Goal: Check status: Check status

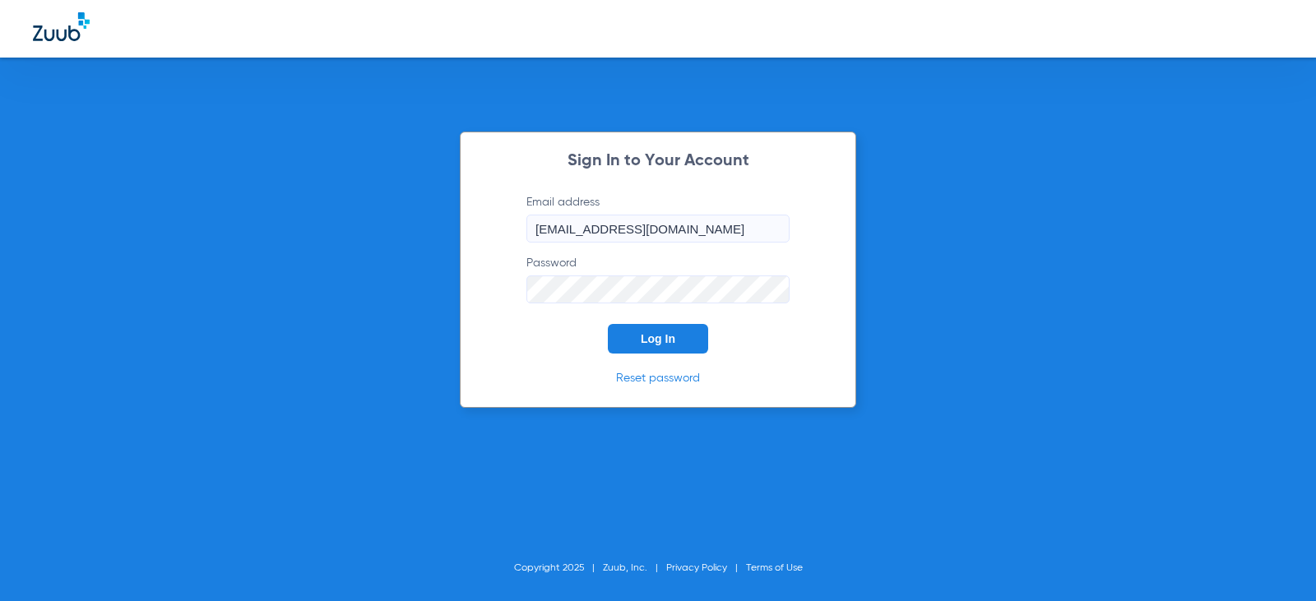
click at [633, 340] on button "Log In" at bounding box center [658, 339] width 100 height 30
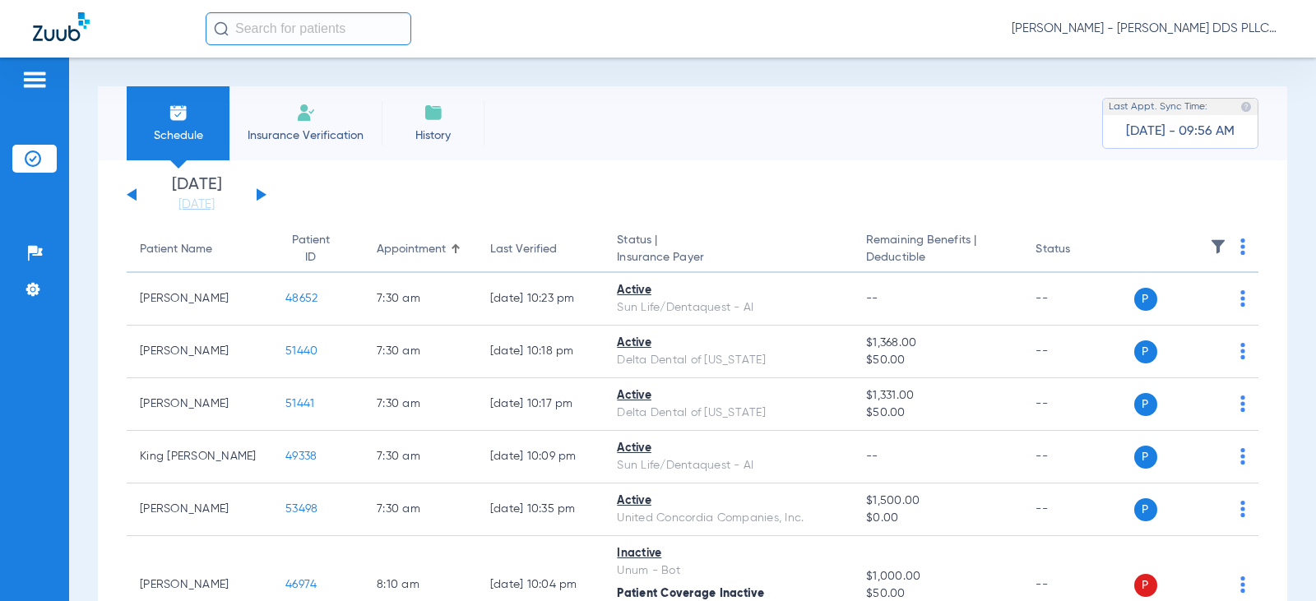
click at [257, 197] on button at bounding box center [262, 194] width 10 height 12
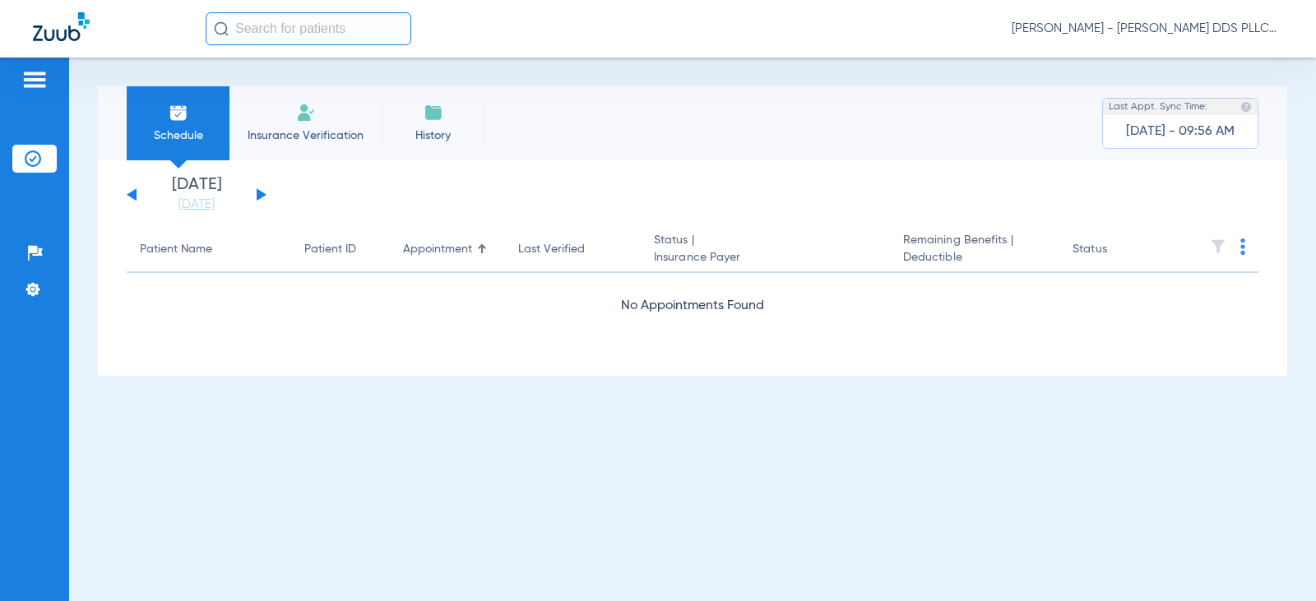
click at [257, 197] on button at bounding box center [262, 194] width 10 height 12
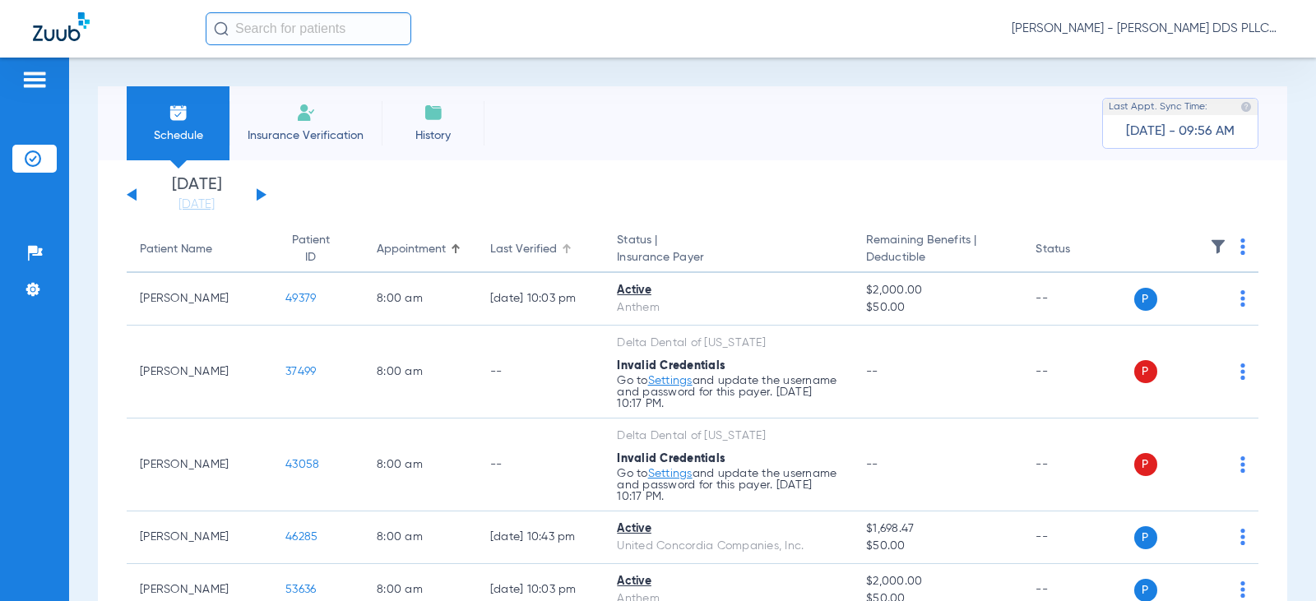
scroll to position [109, 0]
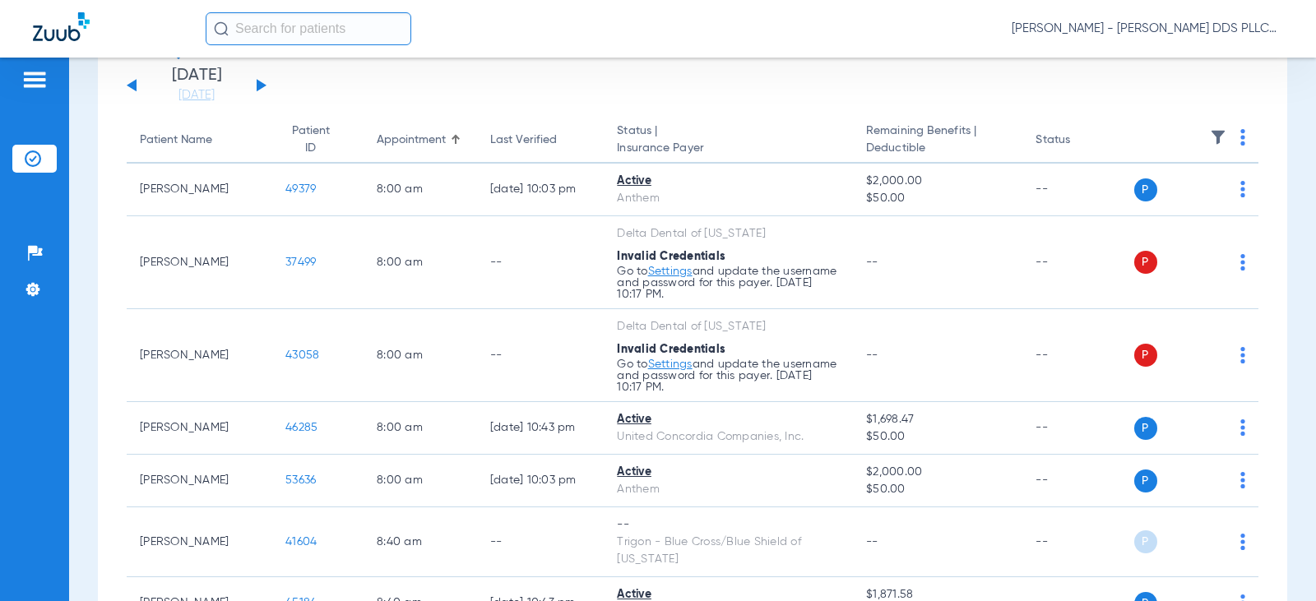
click at [257, 90] on button at bounding box center [262, 85] width 10 height 12
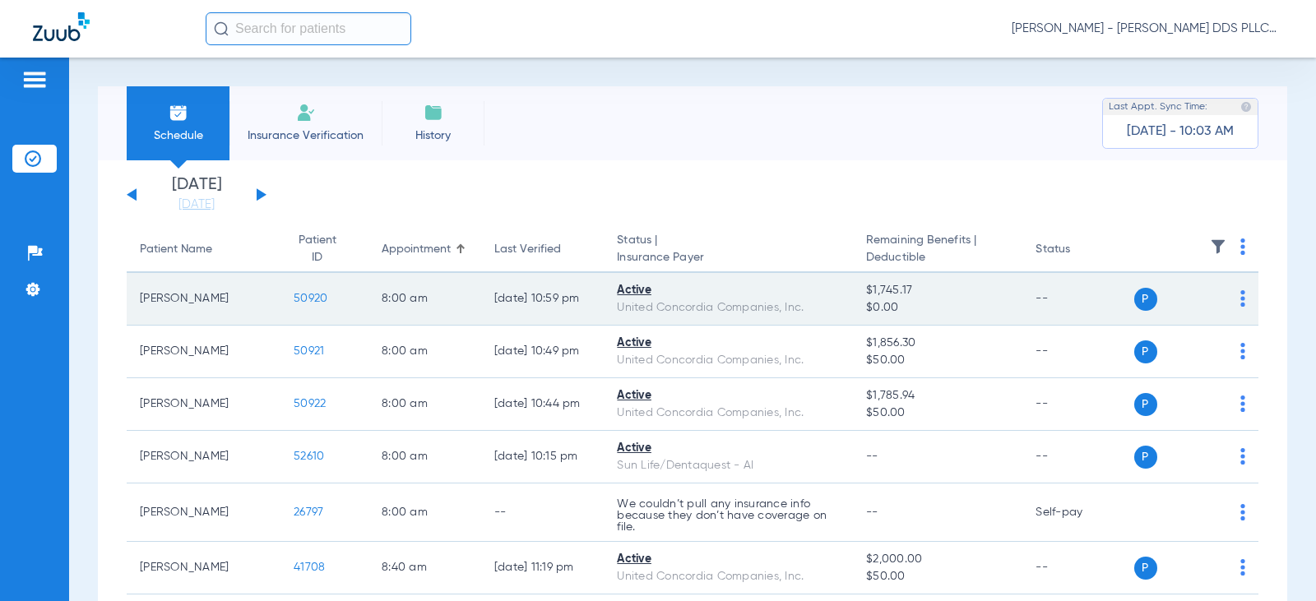
click at [294, 301] on span "50920" at bounding box center [311, 299] width 34 height 12
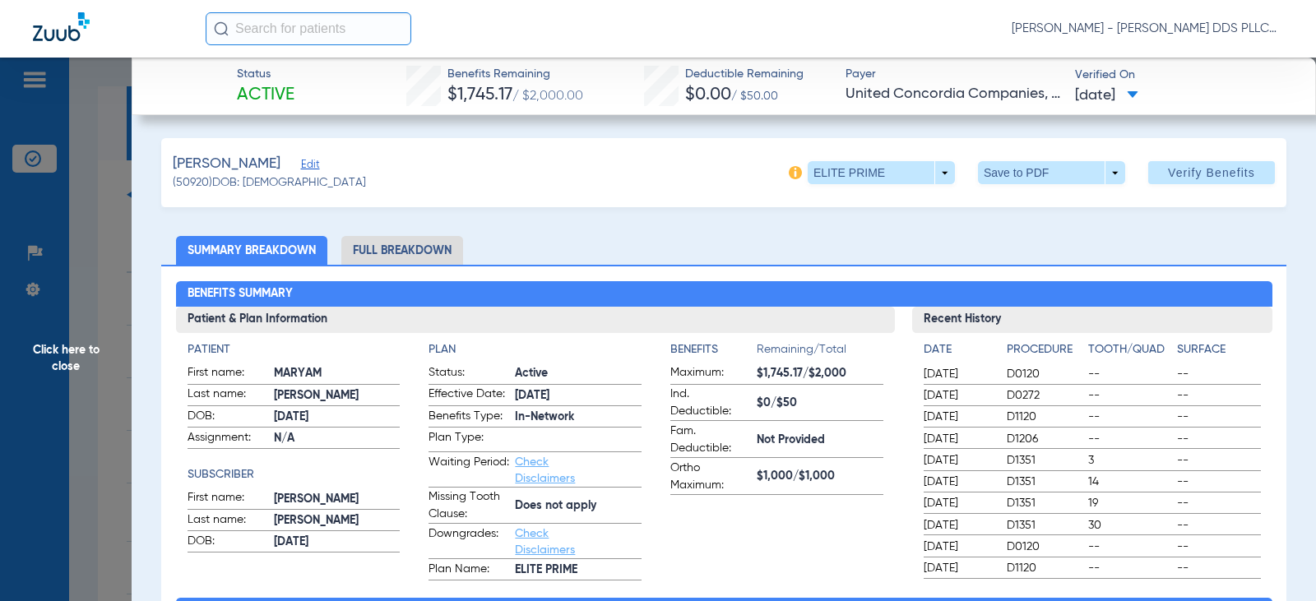
click at [423, 252] on li "Full Breakdown" at bounding box center [402, 250] width 122 height 29
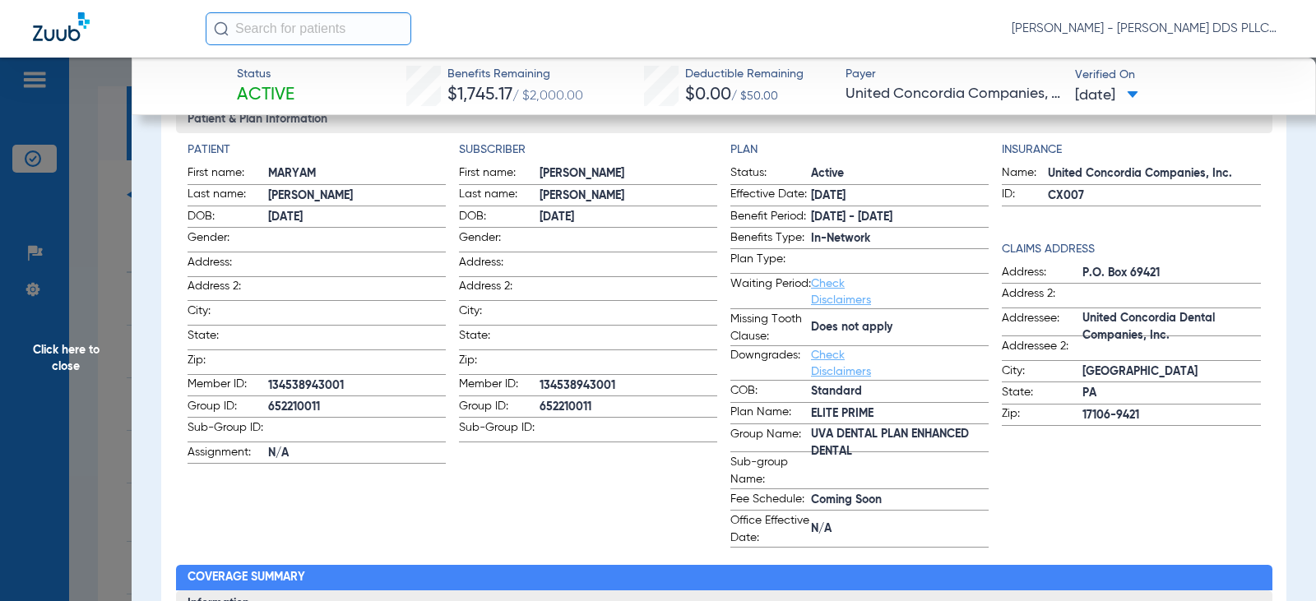
scroll to position [220, 0]
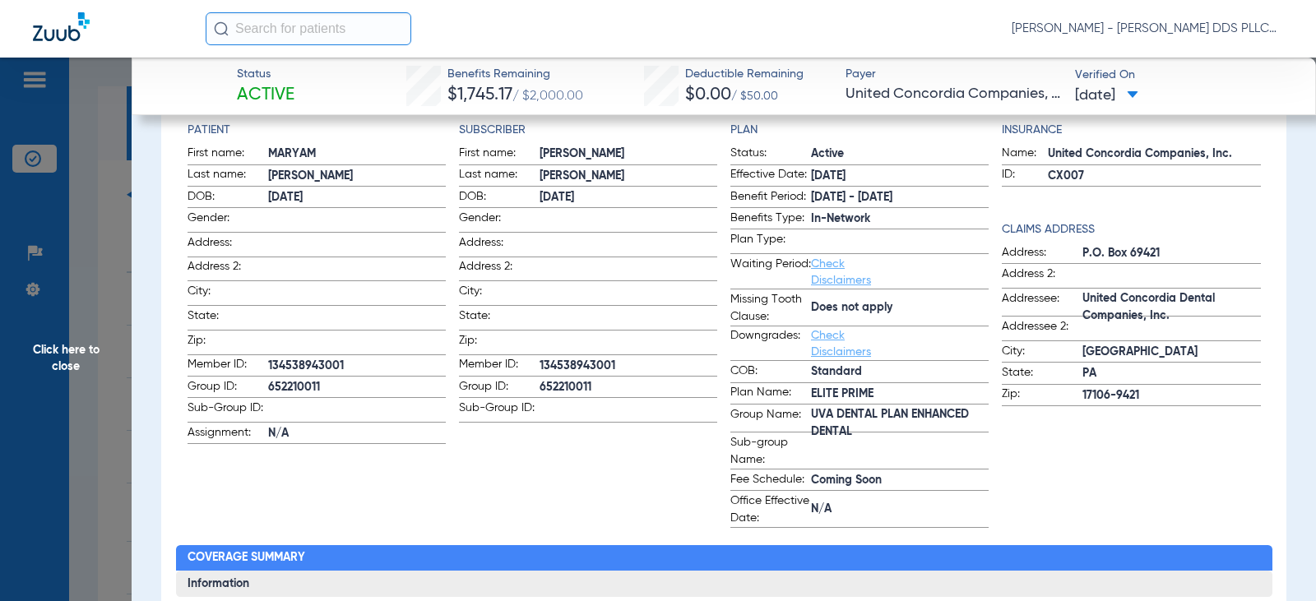
click at [76, 349] on span "Click here to close" at bounding box center [66, 358] width 132 height 601
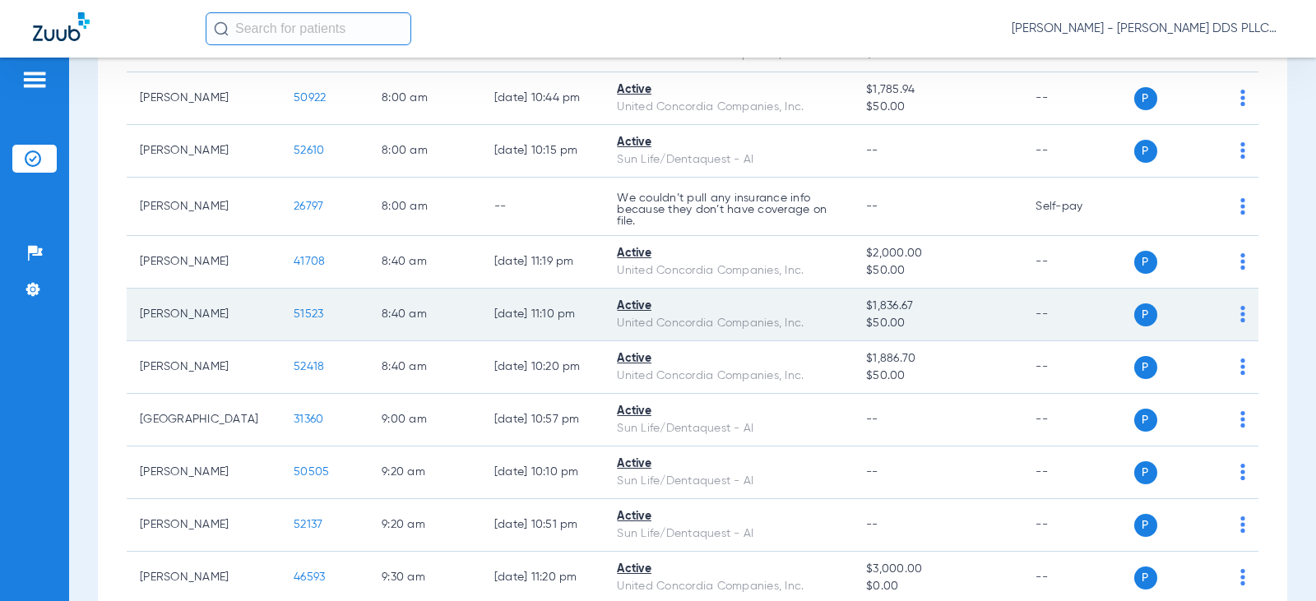
scroll to position [329, 0]
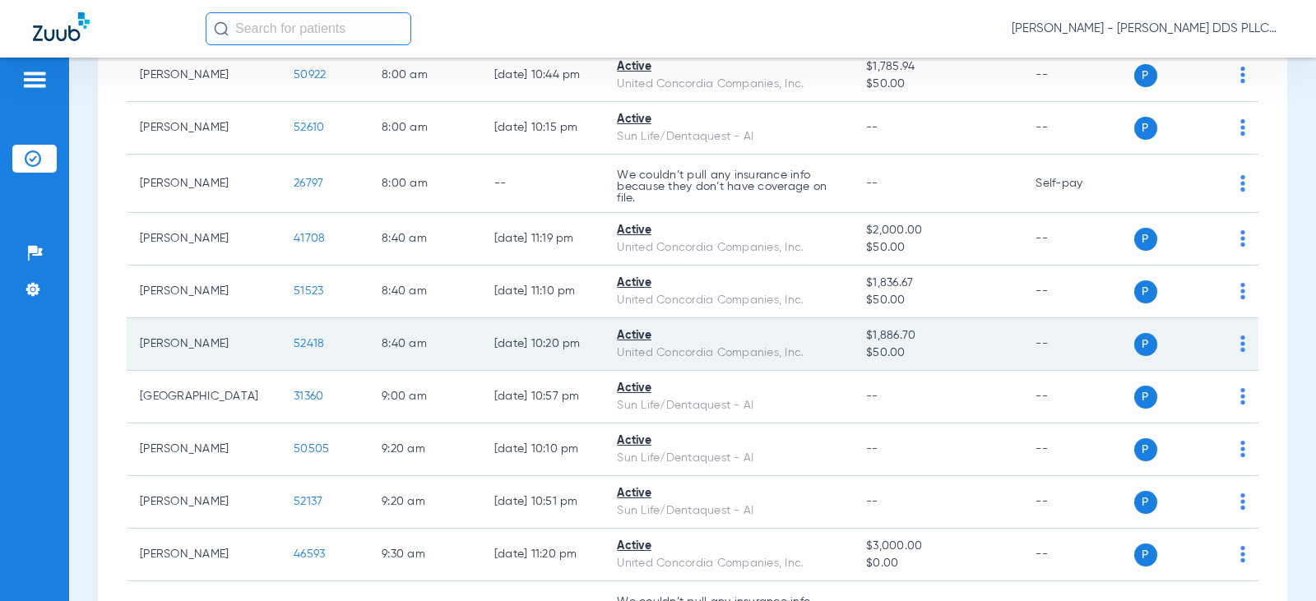
click at [294, 348] on span "52418" at bounding box center [309, 344] width 30 height 12
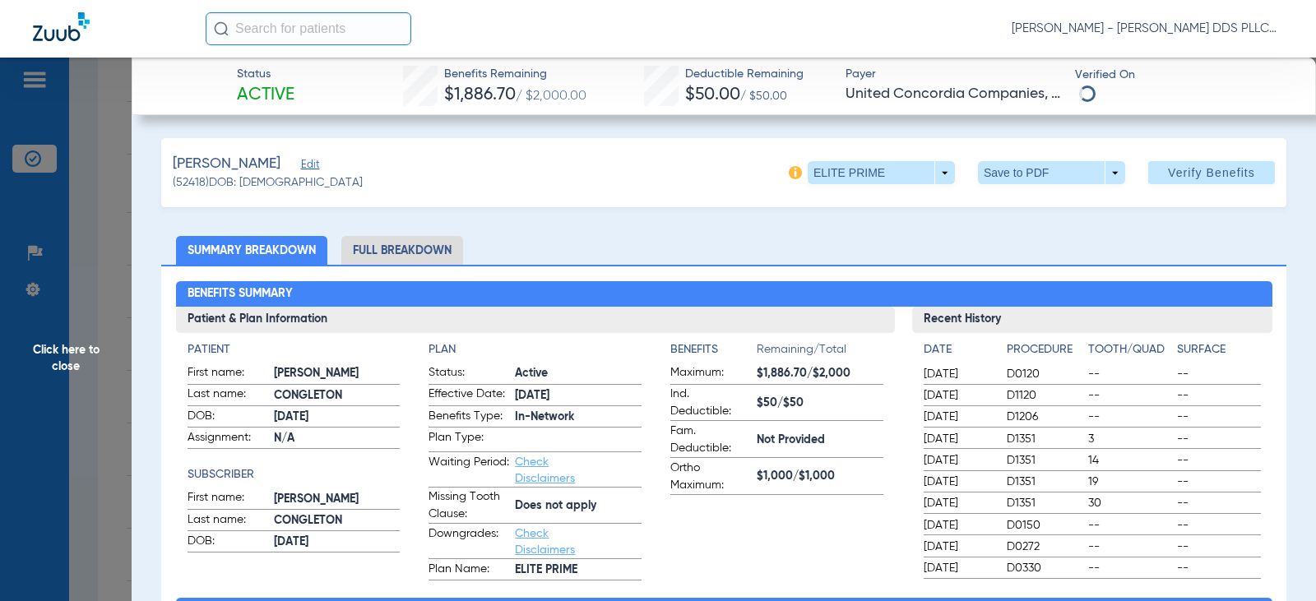
click at [379, 257] on li "Full Breakdown" at bounding box center [402, 250] width 122 height 29
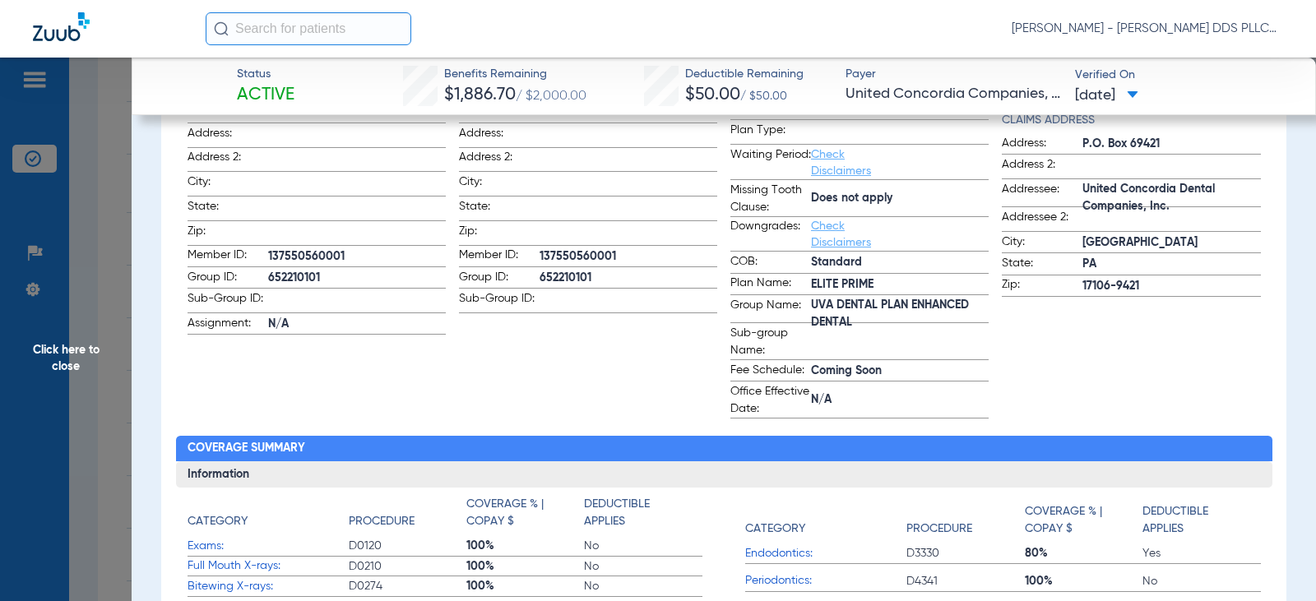
click at [81, 350] on span "Click here to close" at bounding box center [66, 358] width 132 height 601
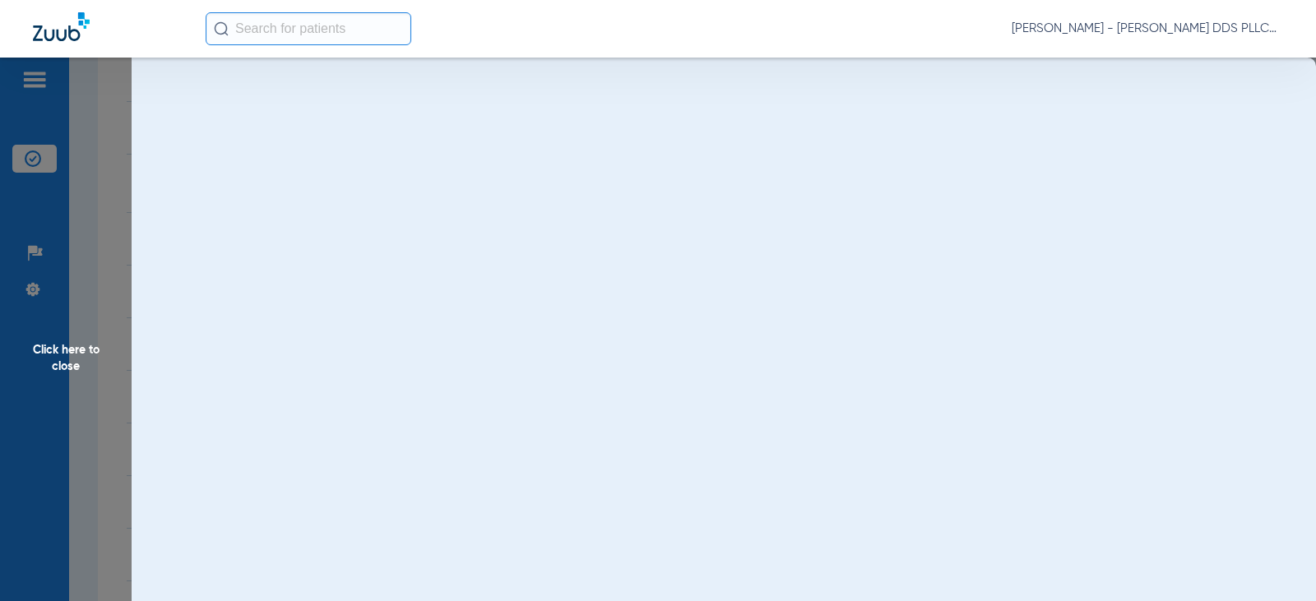
scroll to position [0, 0]
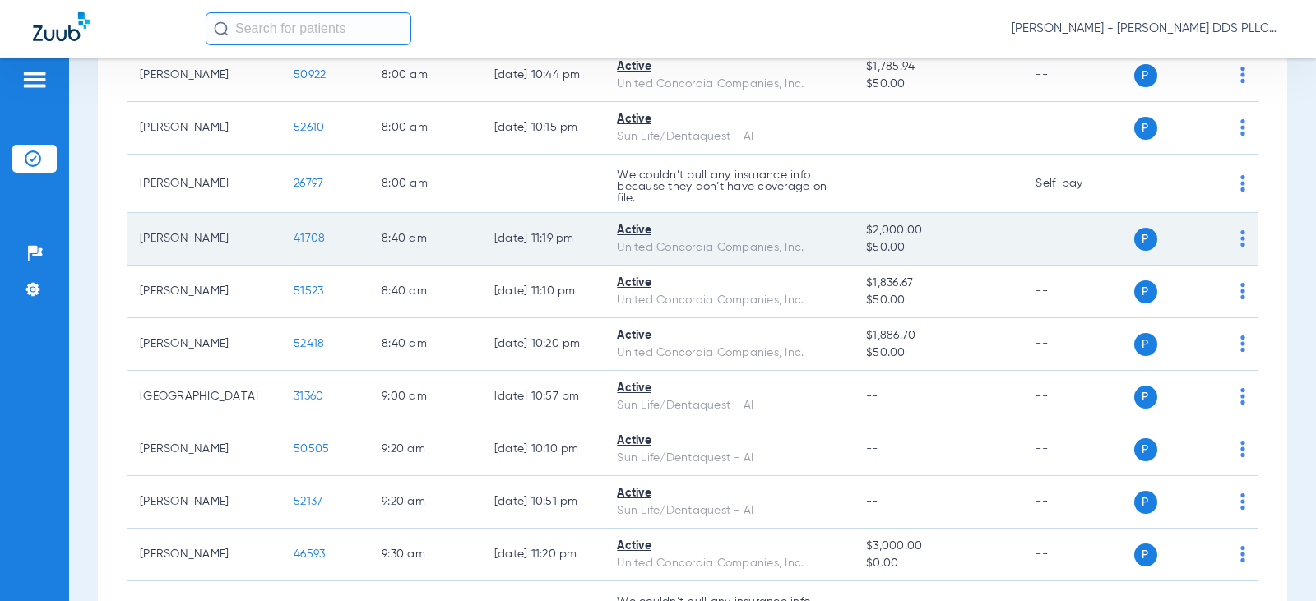
click at [294, 238] on span "41708" at bounding box center [309, 239] width 31 height 12
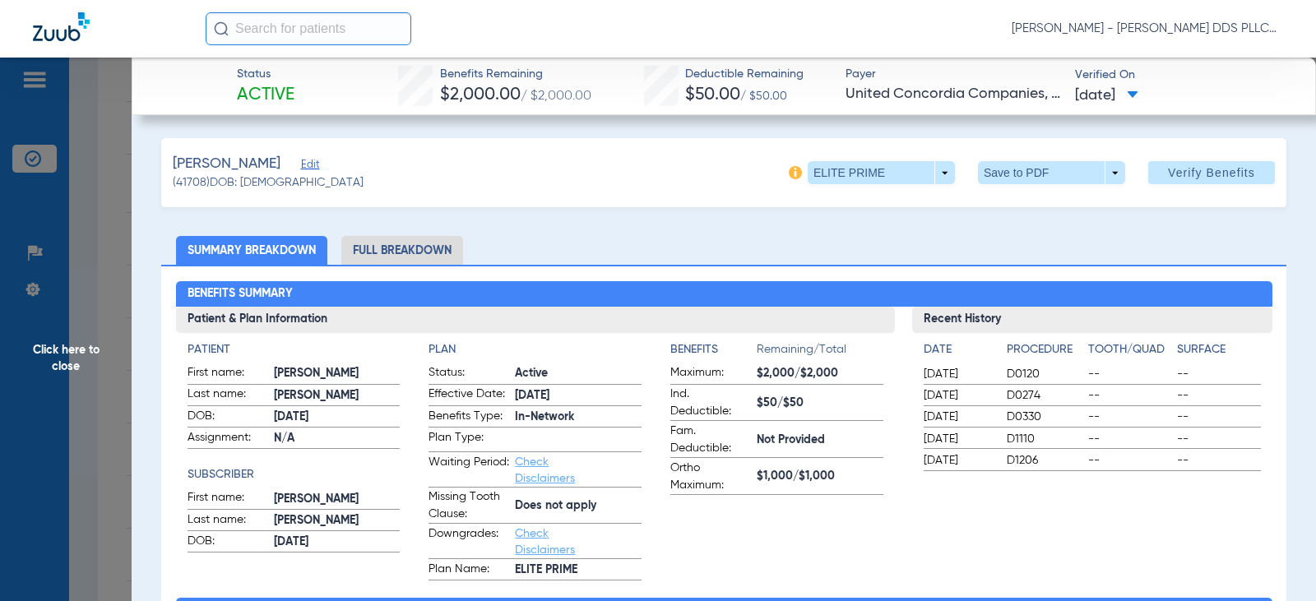
click at [435, 255] on li "Full Breakdown" at bounding box center [402, 250] width 122 height 29
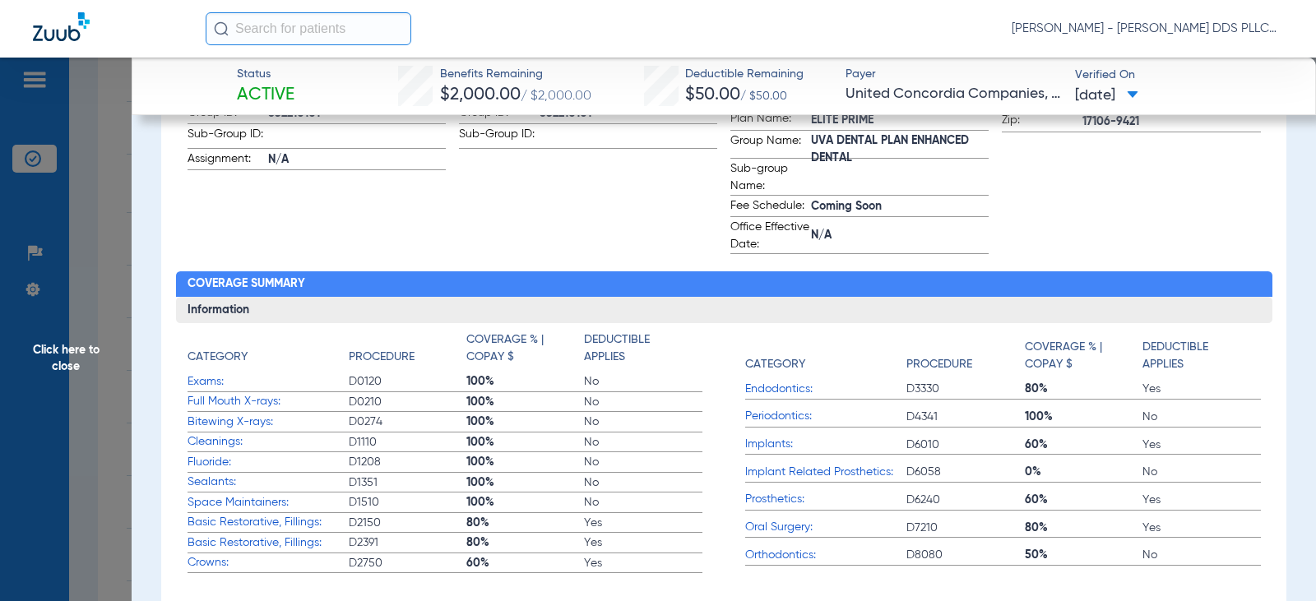
scroll to position [548, 0]
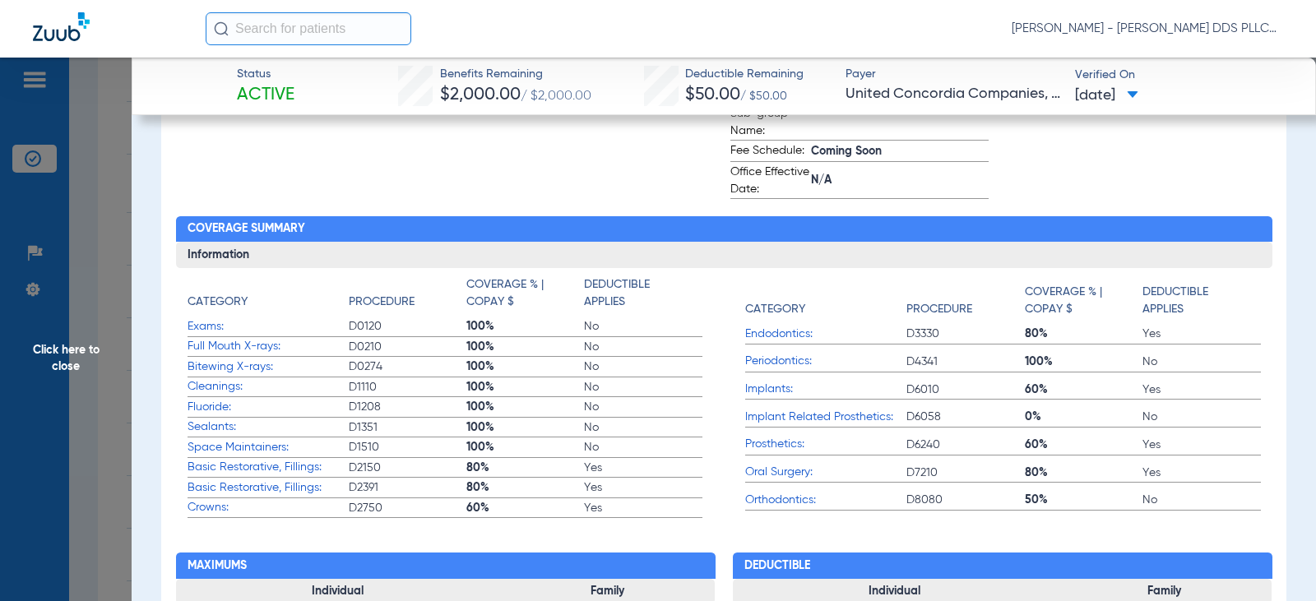
click at [94, 350] on span "Click here to close" at bounding box center [66, 358] width 132 height 601
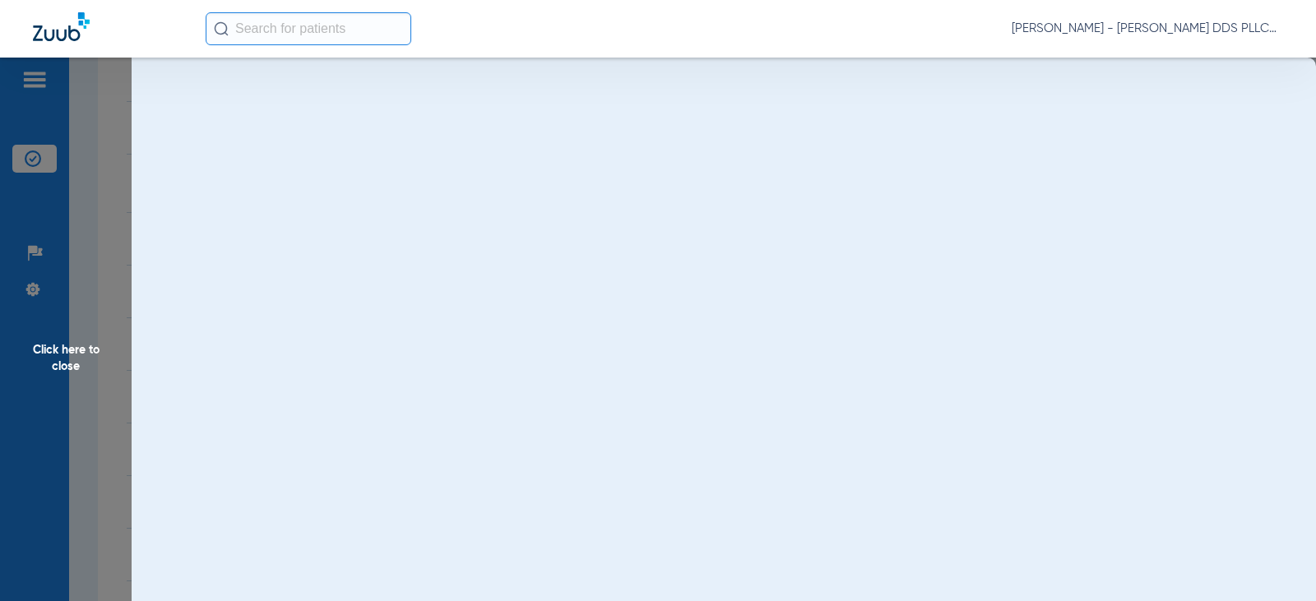
scroll to position [0, 0]
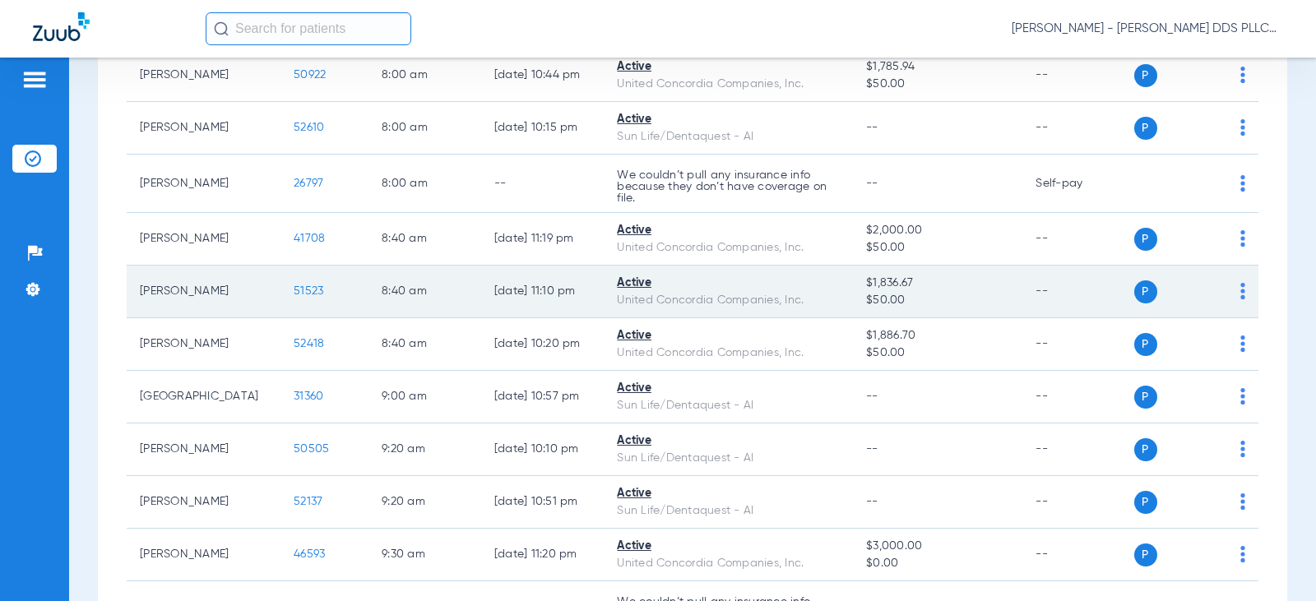
click at [294, 288] on span "51523" at bounding box center [309, 291] width 30 height 12
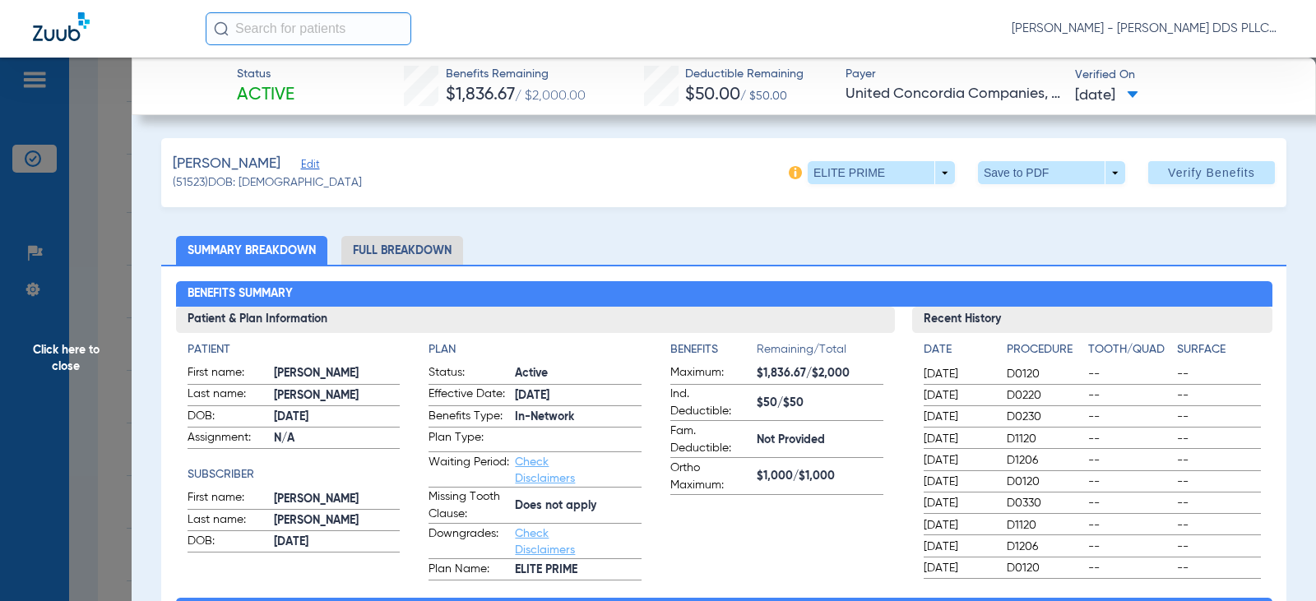
click at [428, 247] on li "Full Breakdown" at bounding box center [402, 250] width 122 height 29
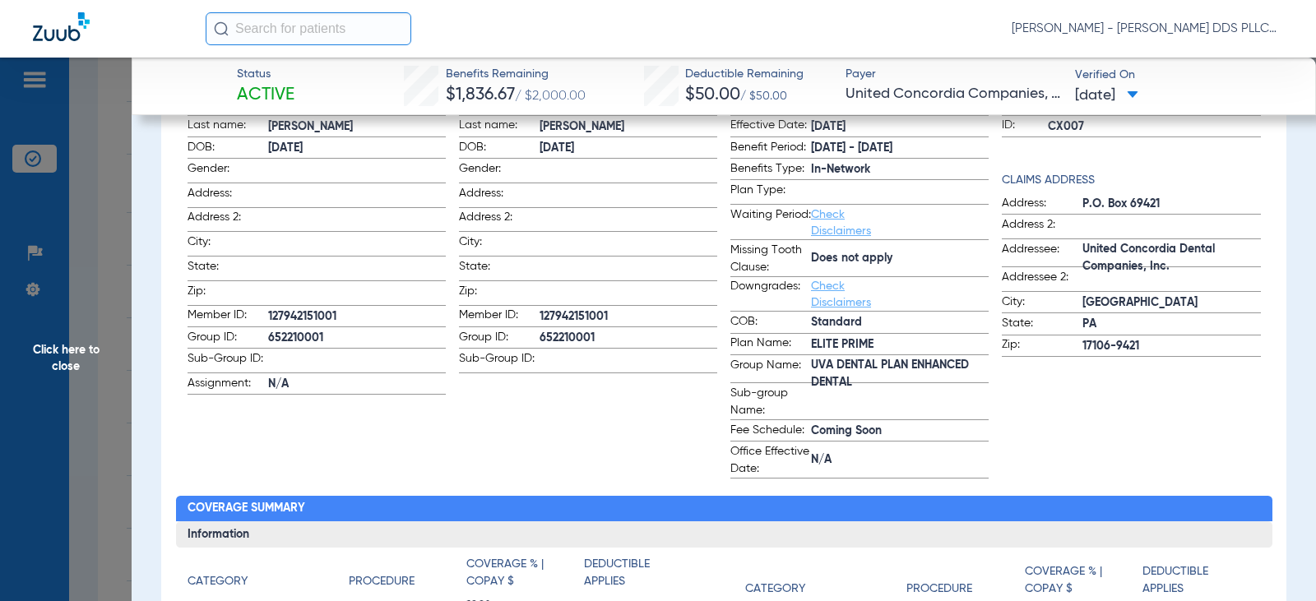
scroll to position [329, 0]
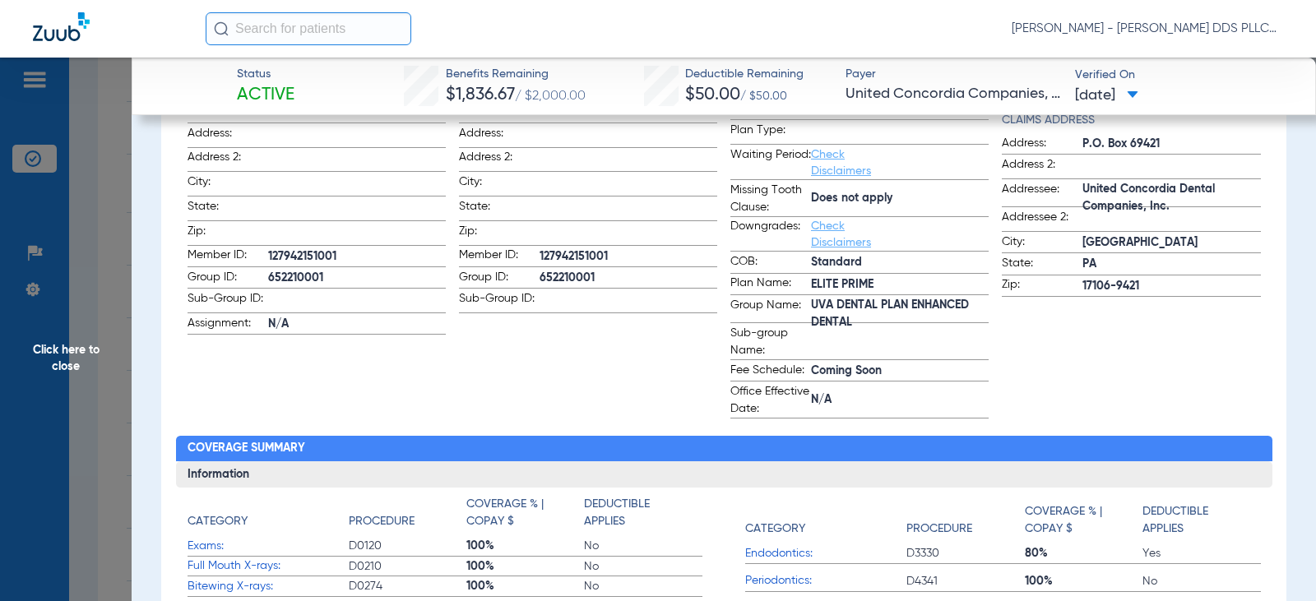
click at [59, 345] on span "Click here to close" at bounding box center [66, 358] width 132 height 601
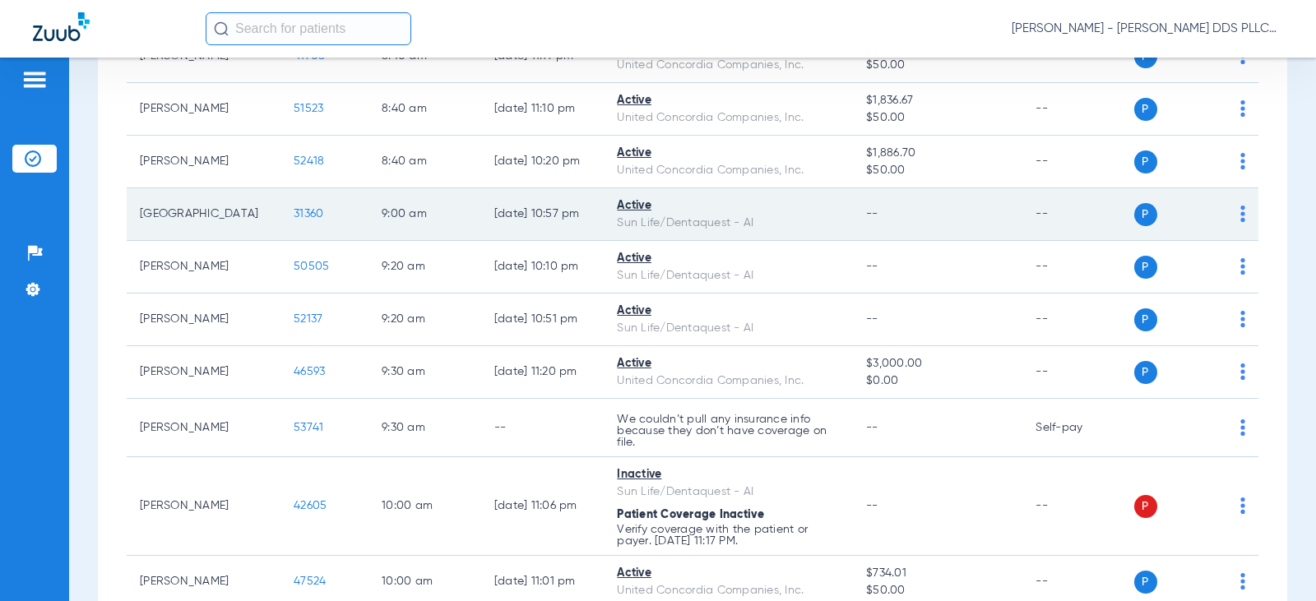
scroll to position [548, 0]
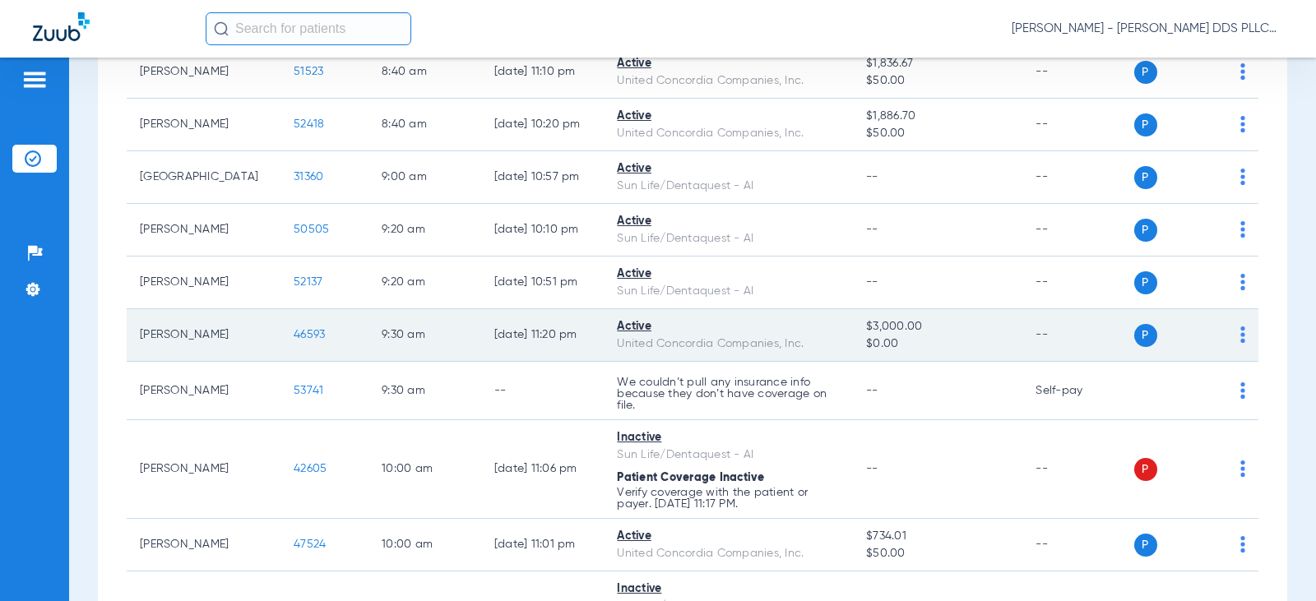
click at [294, 331] on span "46593" at bounding box center [309, 335] width 31 height 12
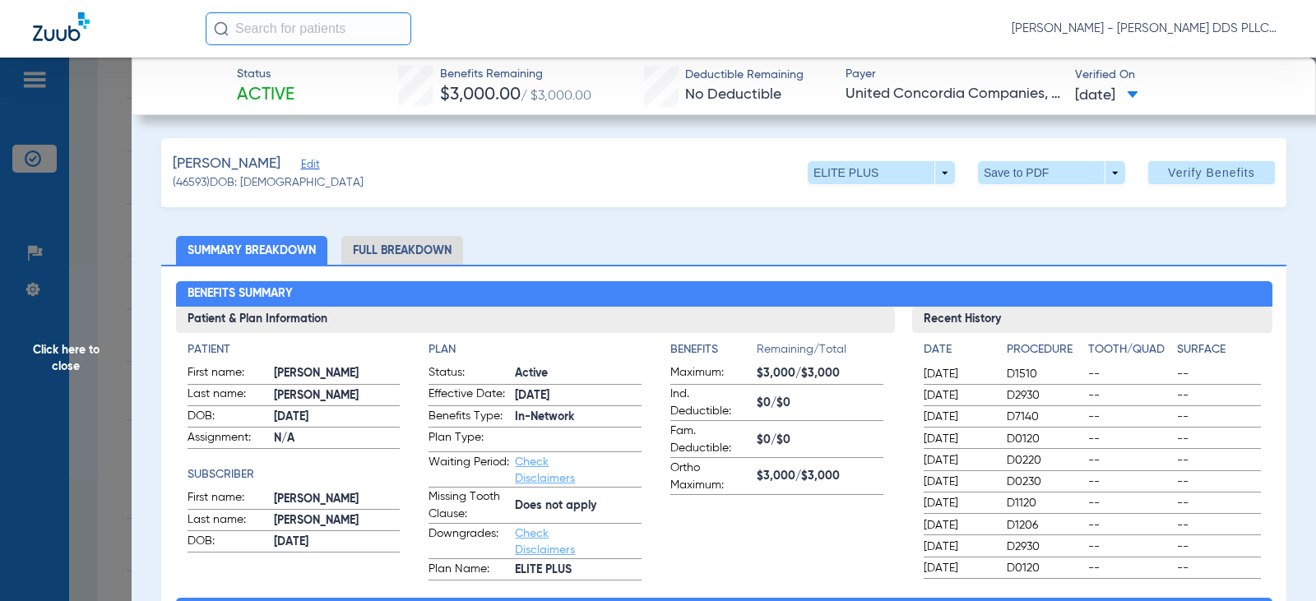
click at [397, 257] on li "Full Breakdown" at bounding box center [402, 250] width 122 height 29
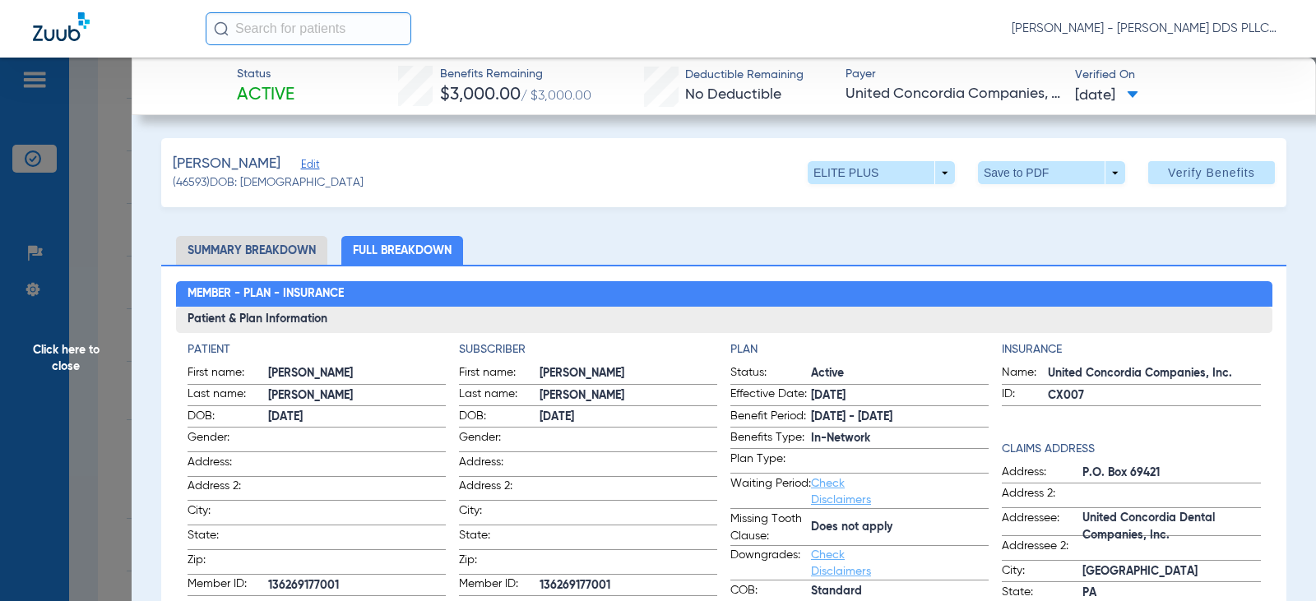
click at [87, 345] on span "Click here to close" at bounding box center [66, 358] width 132 height 601
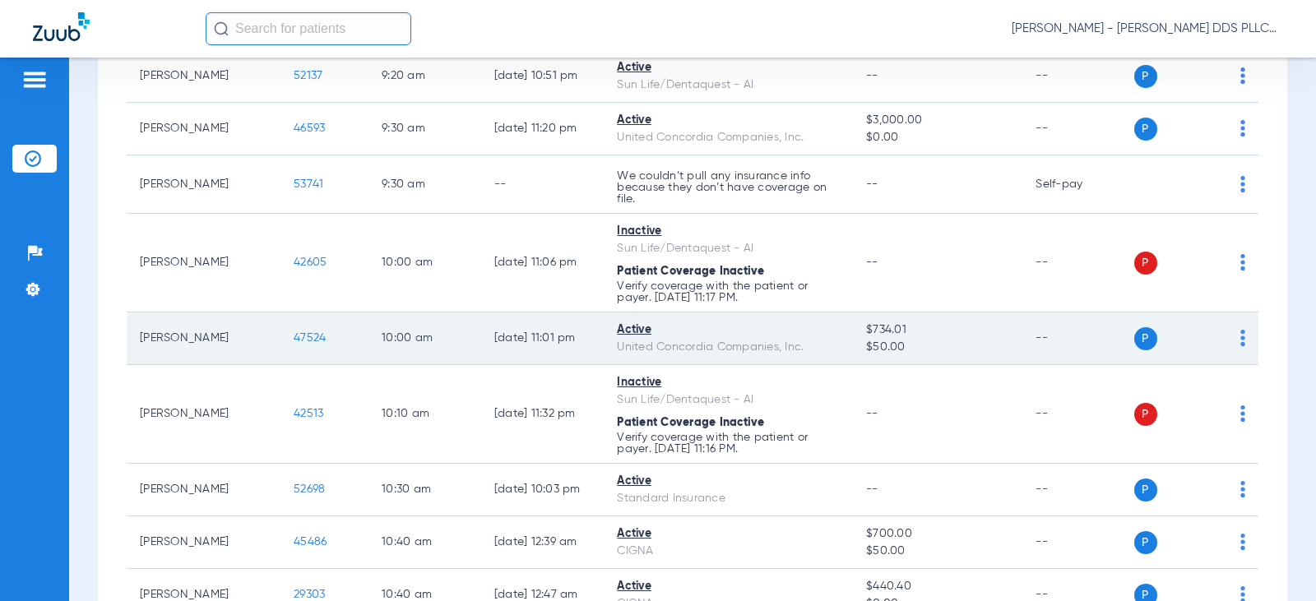
scroll to position [767, 0]
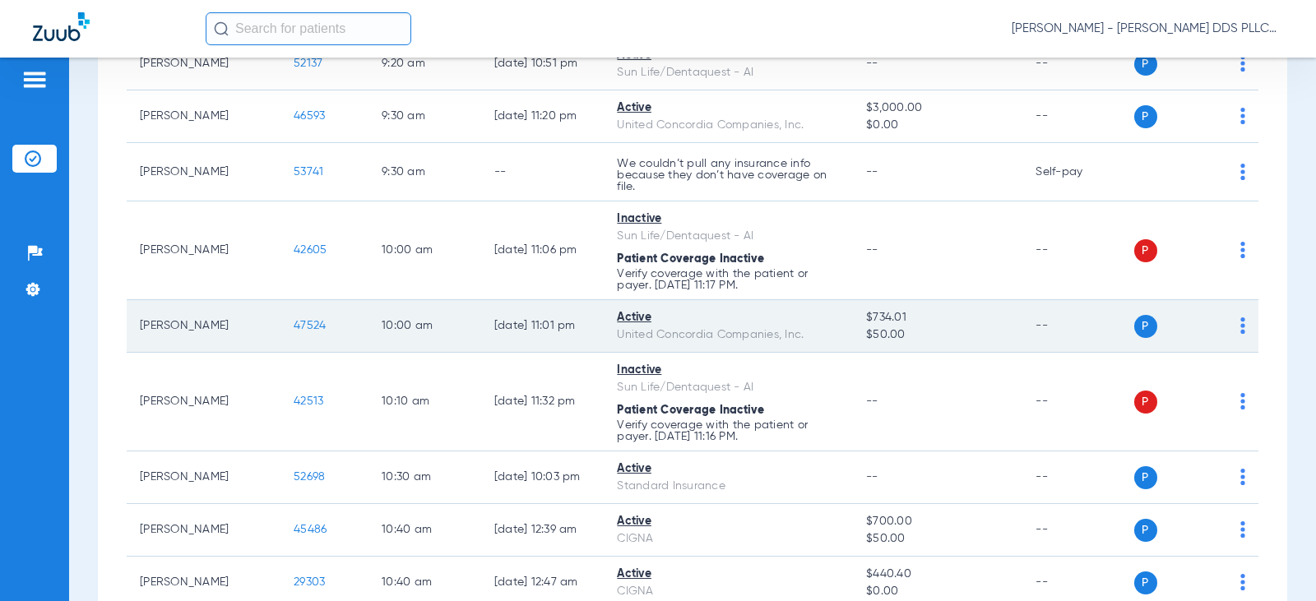
click at [294, 328] on span "47524" at bounding box center [310, 326] width 32 height 12
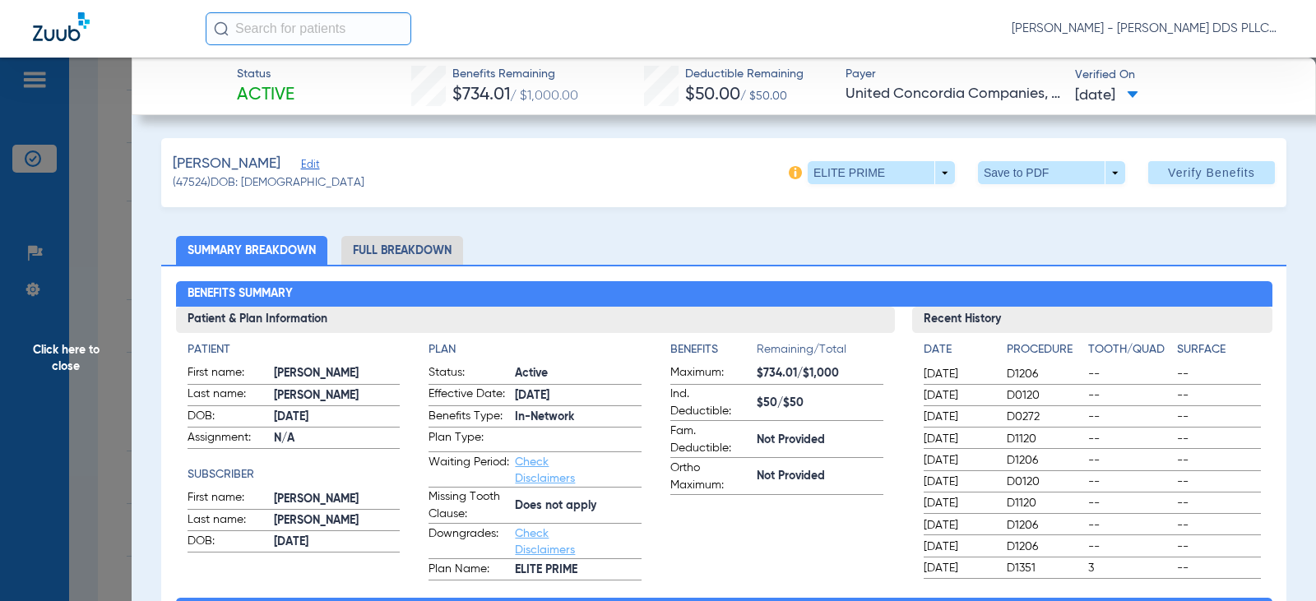
click at [406, 253] on li "Full Breakdown" at bounding box center [402, 250] width 122 height 29
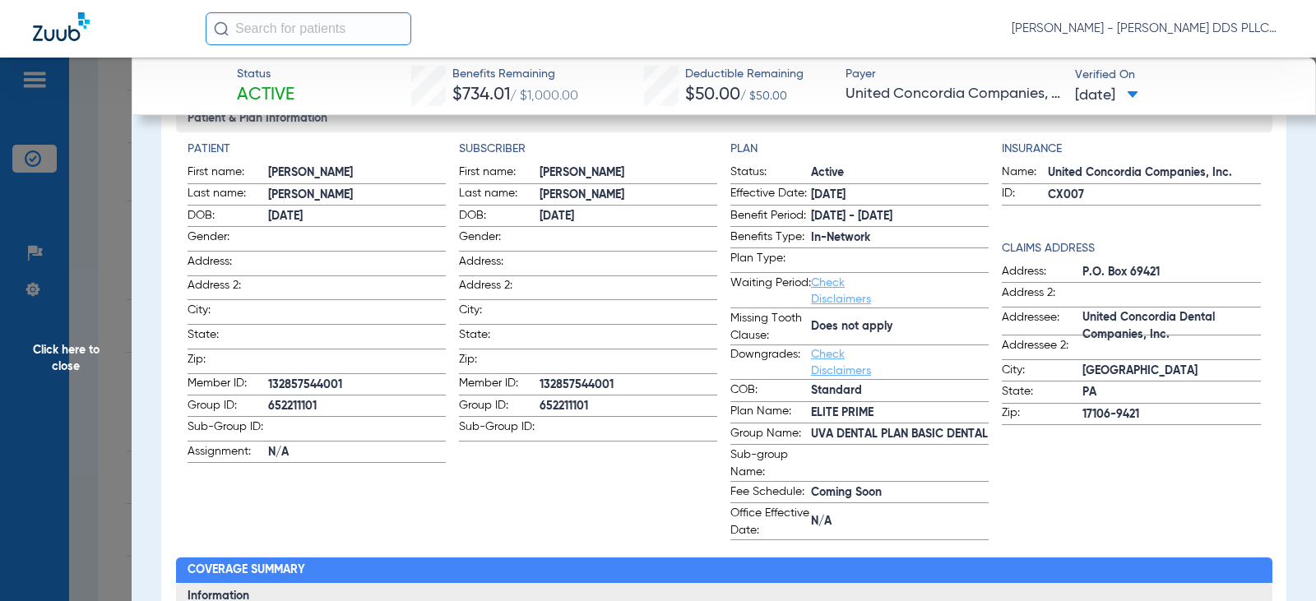
scroll to position [220, 0]
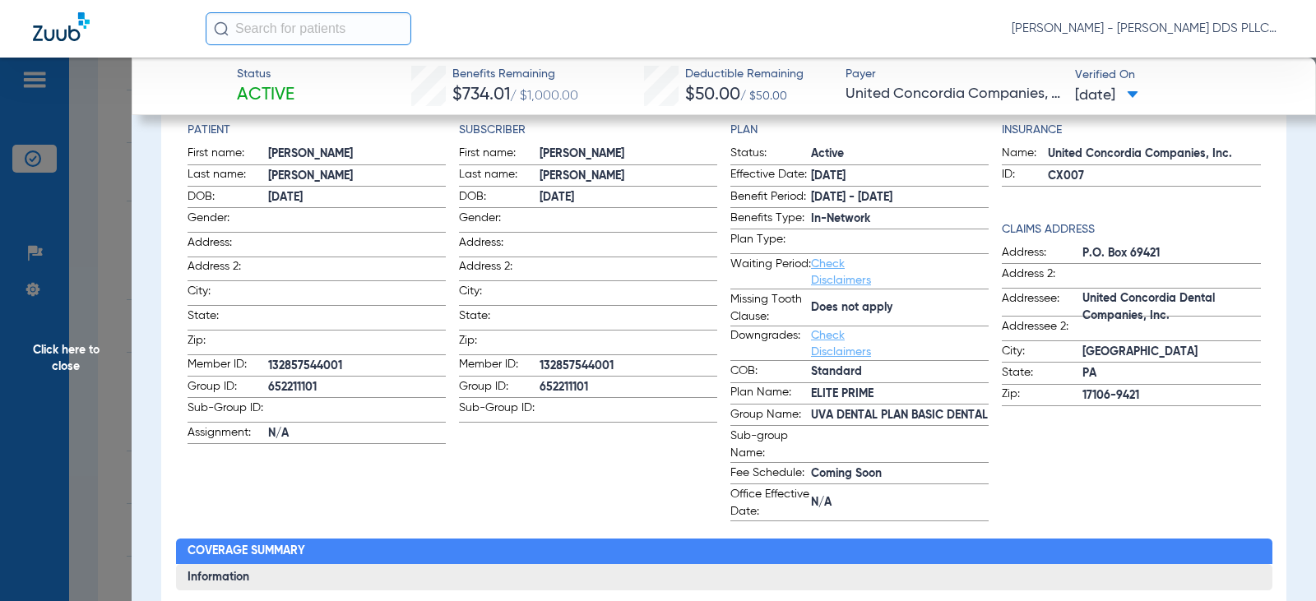
click at [64, 350] on span "Click here to close" at bounding box center [66, 358] width 132 height 601
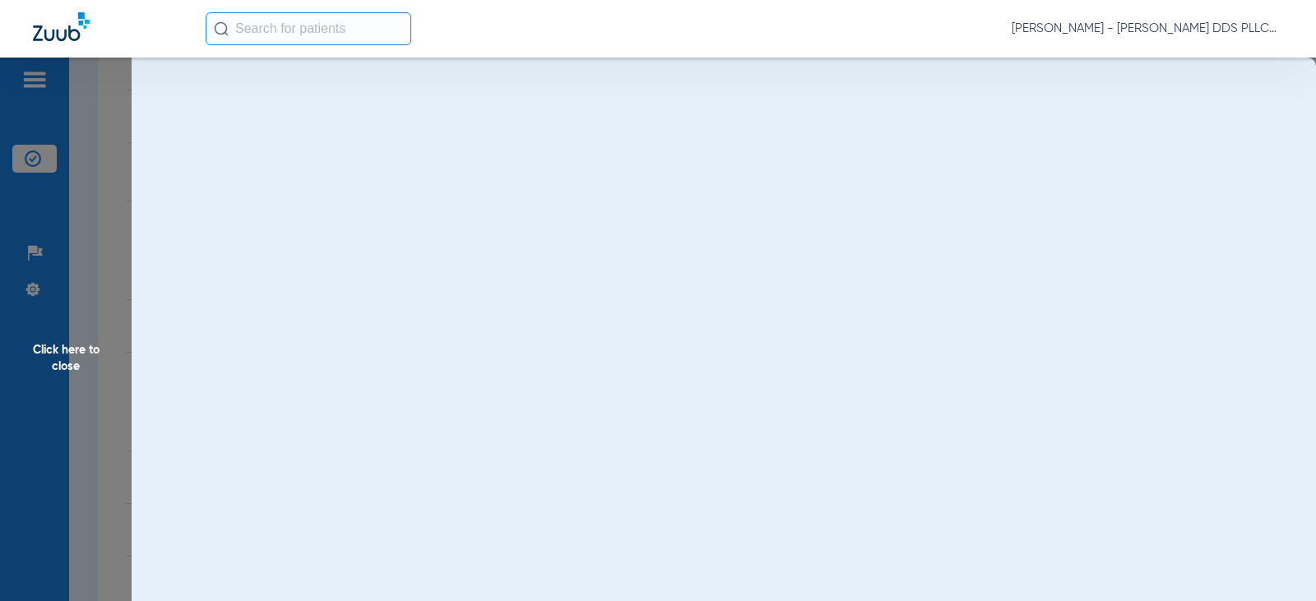
scroll to position [0, 0]
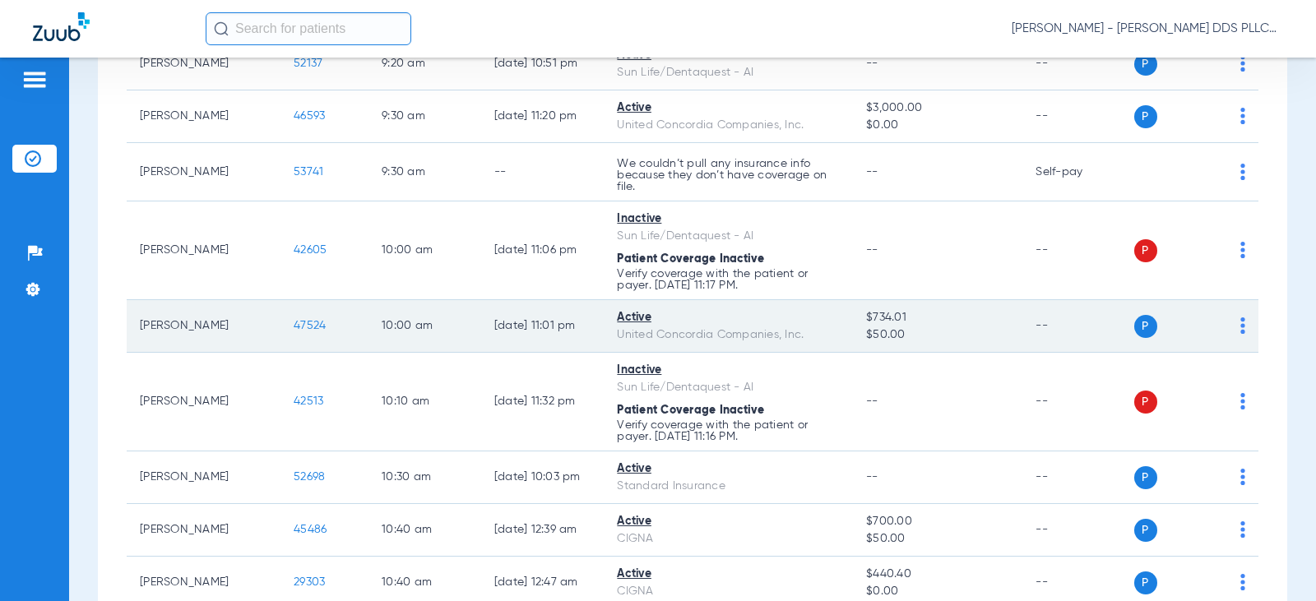
click at [294, 328] on span "47524" at bounding box center [310, 326] width 32 height 12
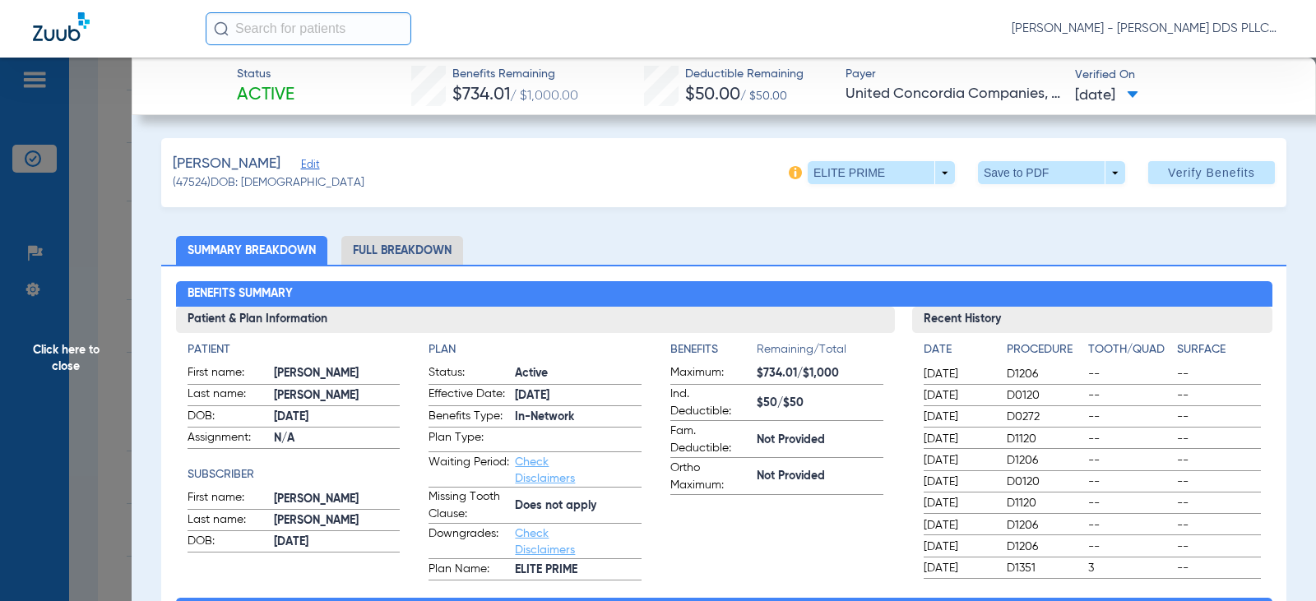
click at [404, 252] on li "Full Breakdown" at bounding box center [402, 250] width 122 height 29
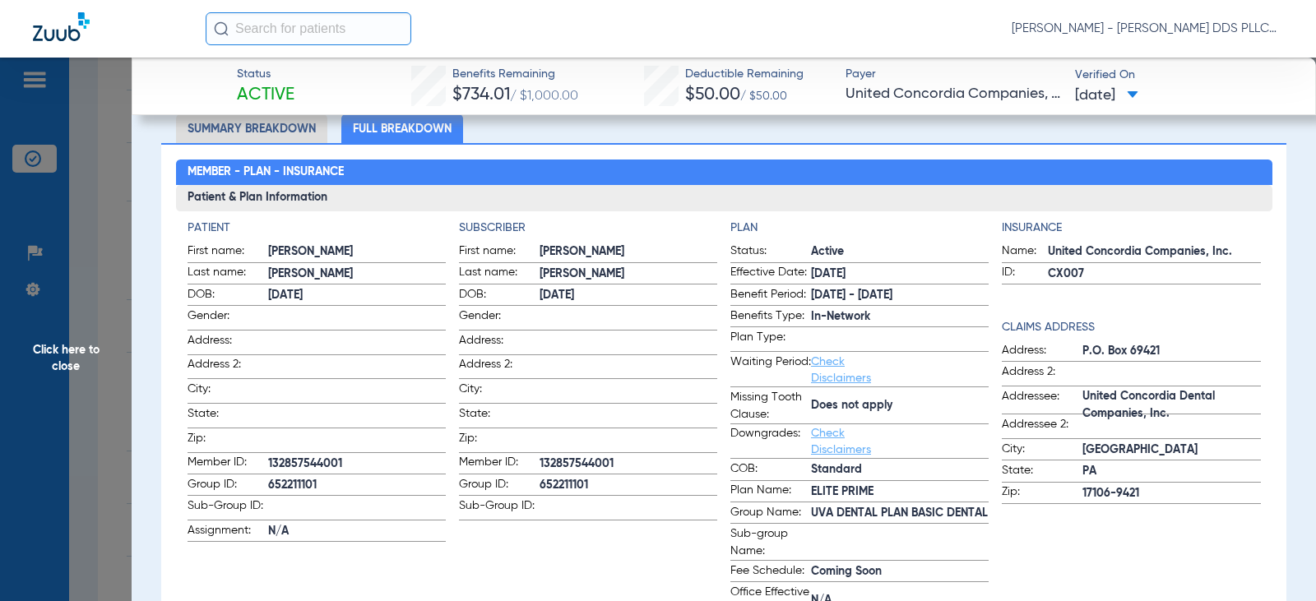
scroll to position [109, 0]
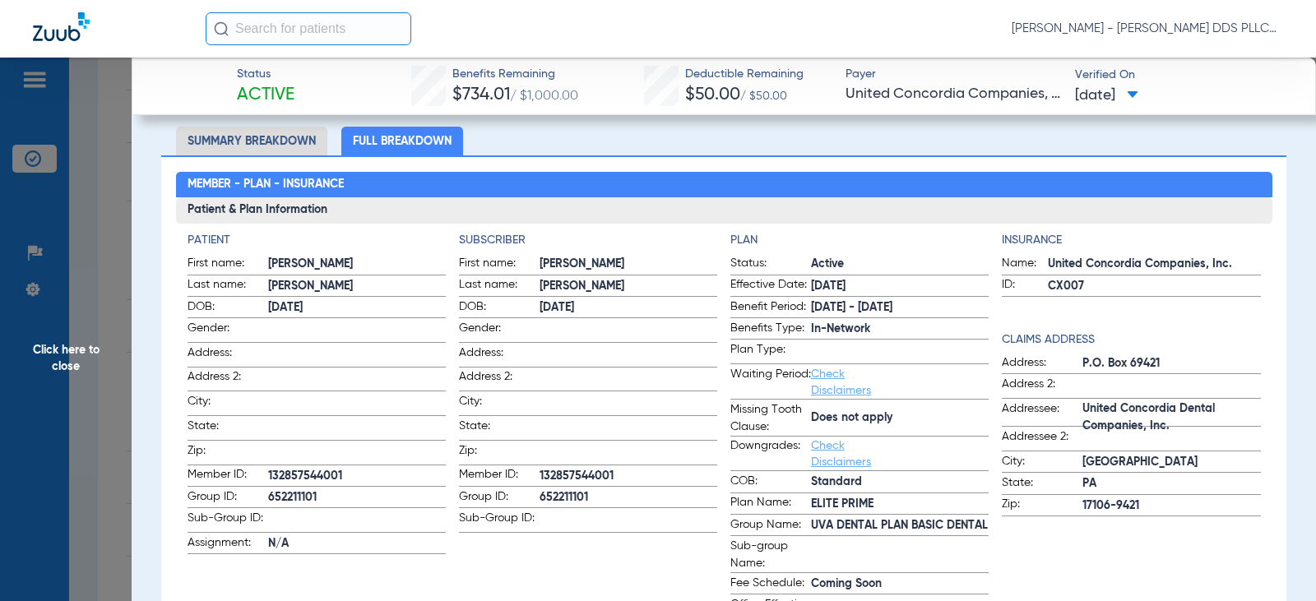
click at [58, 348] on span "Click here to close" at bounding box center [66, 358] width 132 height 601
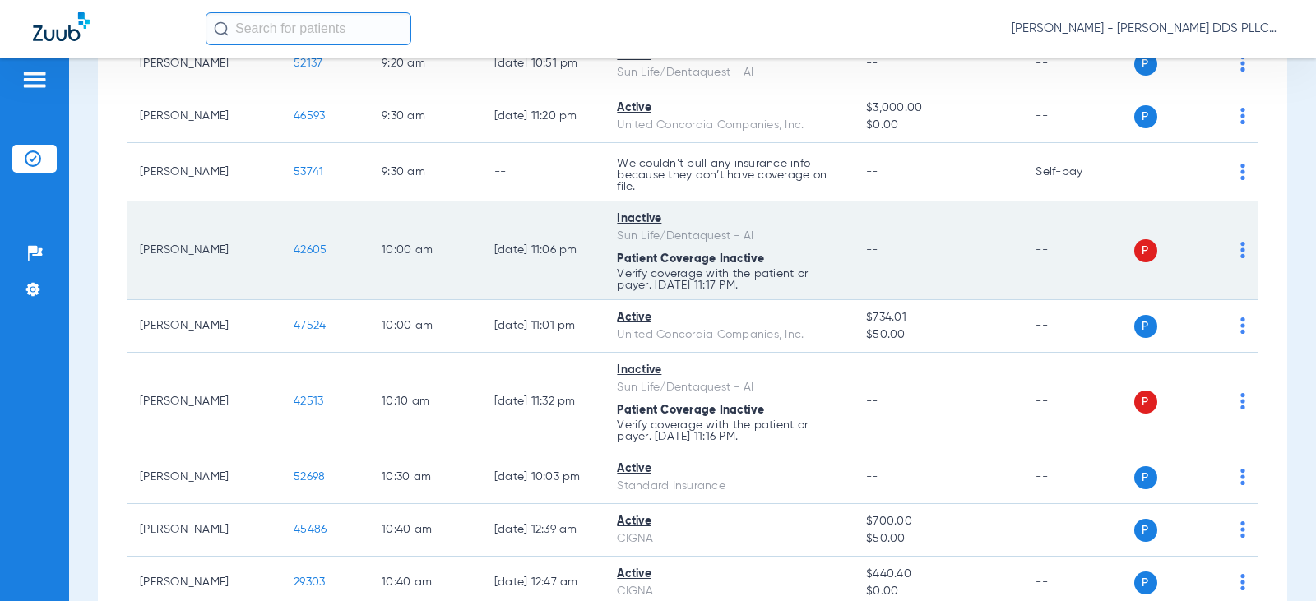
scroll to position [877, 0]
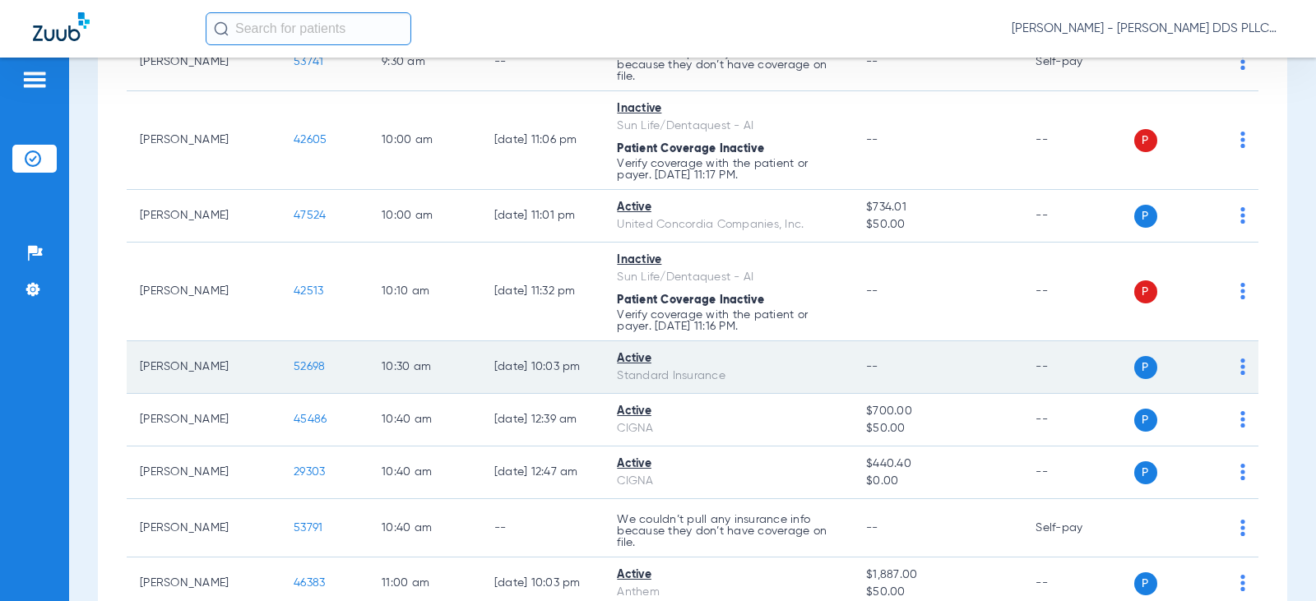
click at [294, 368] on span "52698" at bounding box center [309, 367] width 31 height 12
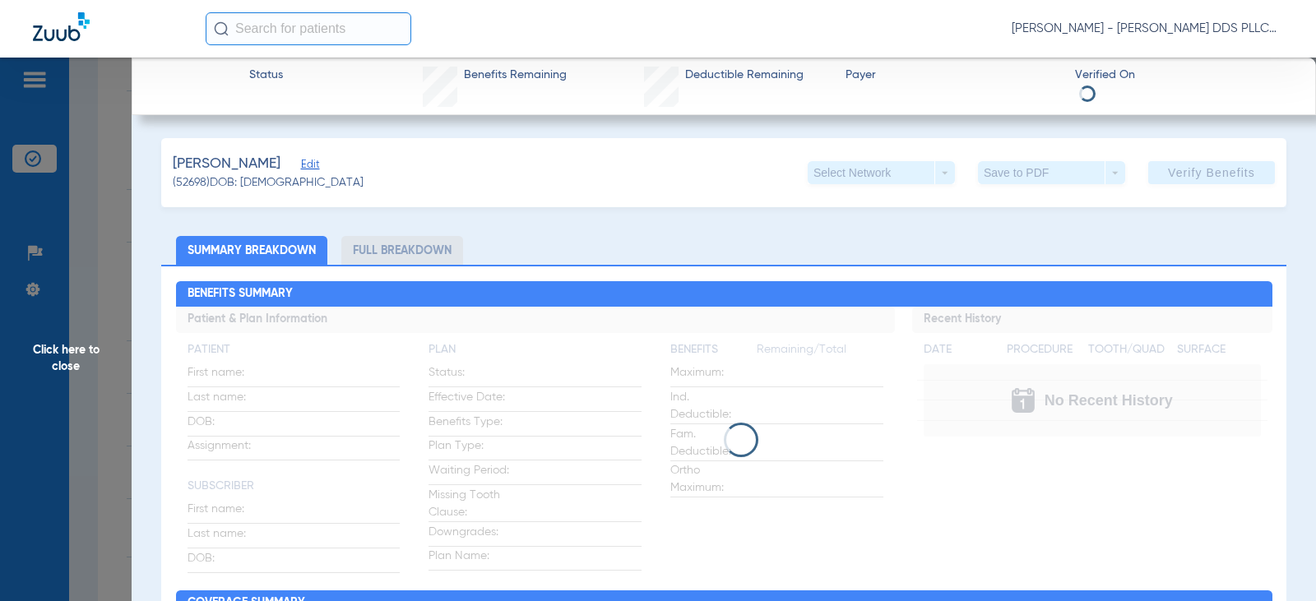
click at [416, 259] on li "Full Breakdown" at bounding box center [402, 250] width 122 height 29
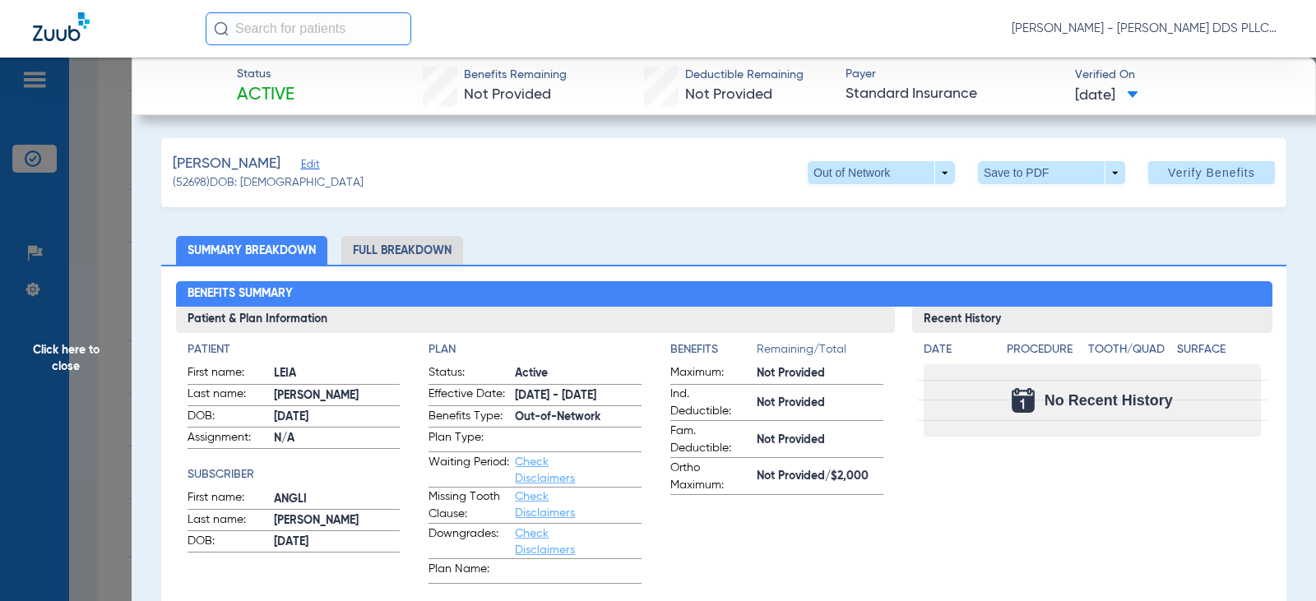
click at [416, 259] on li "Full Breakdown" at bounding box center [402, 250] width 122 height 29
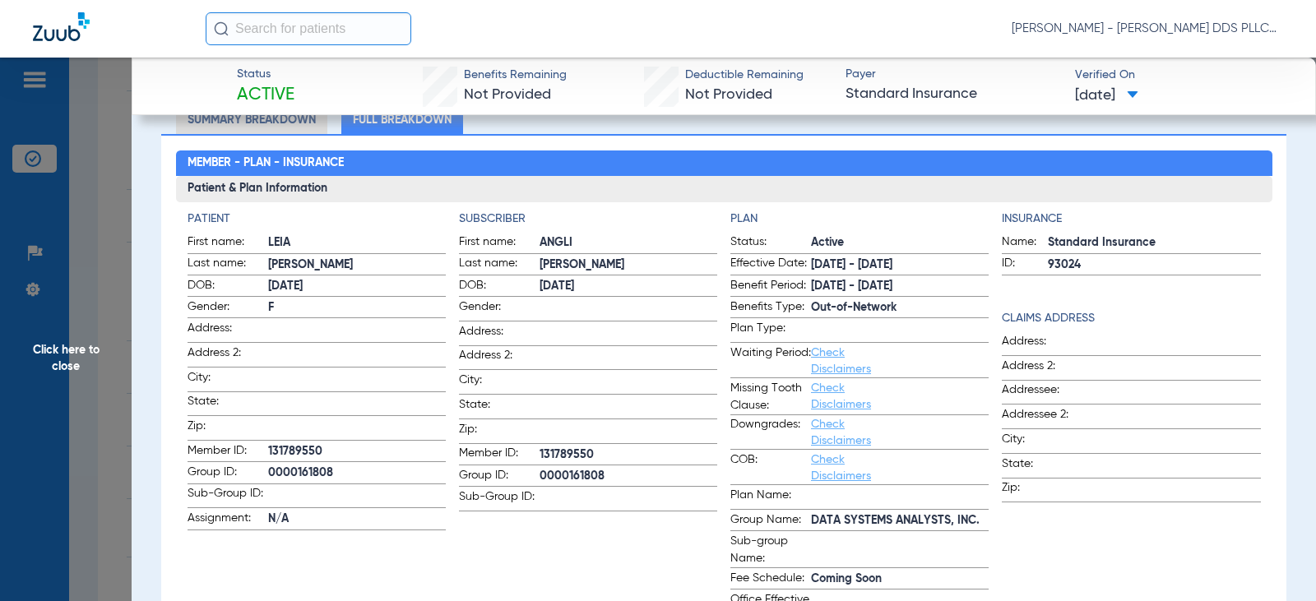
scroll to position [109, 0]
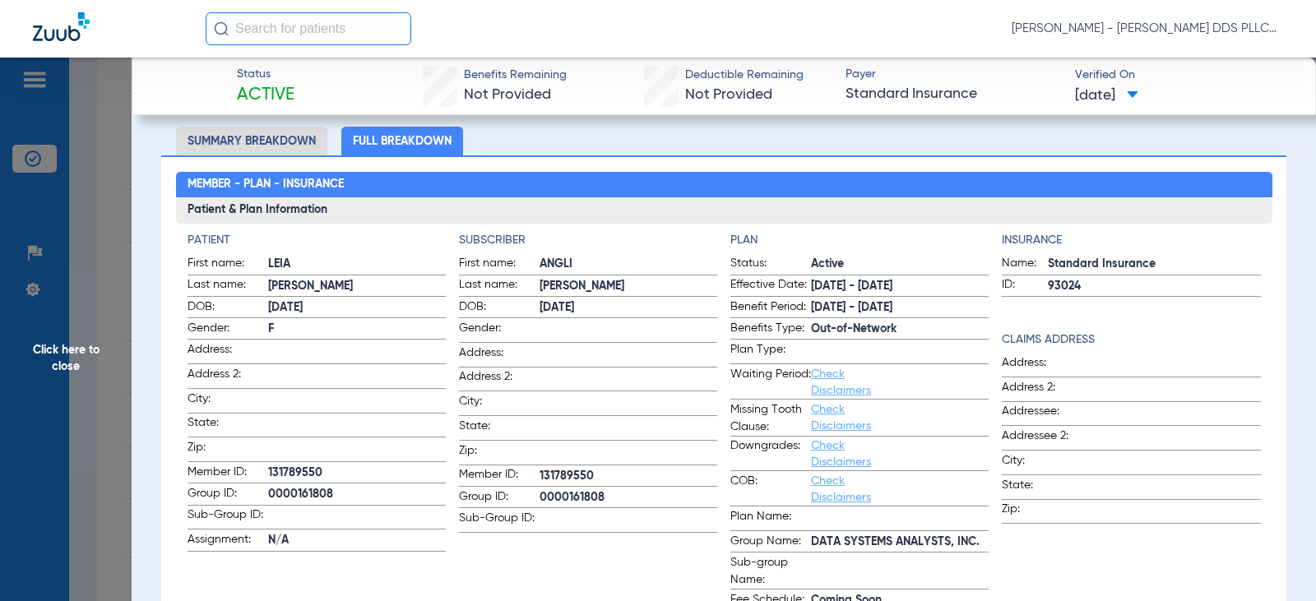
click at [74, 358] on span "Click here to close" at bounding box center [66, 358] width 132 height 601
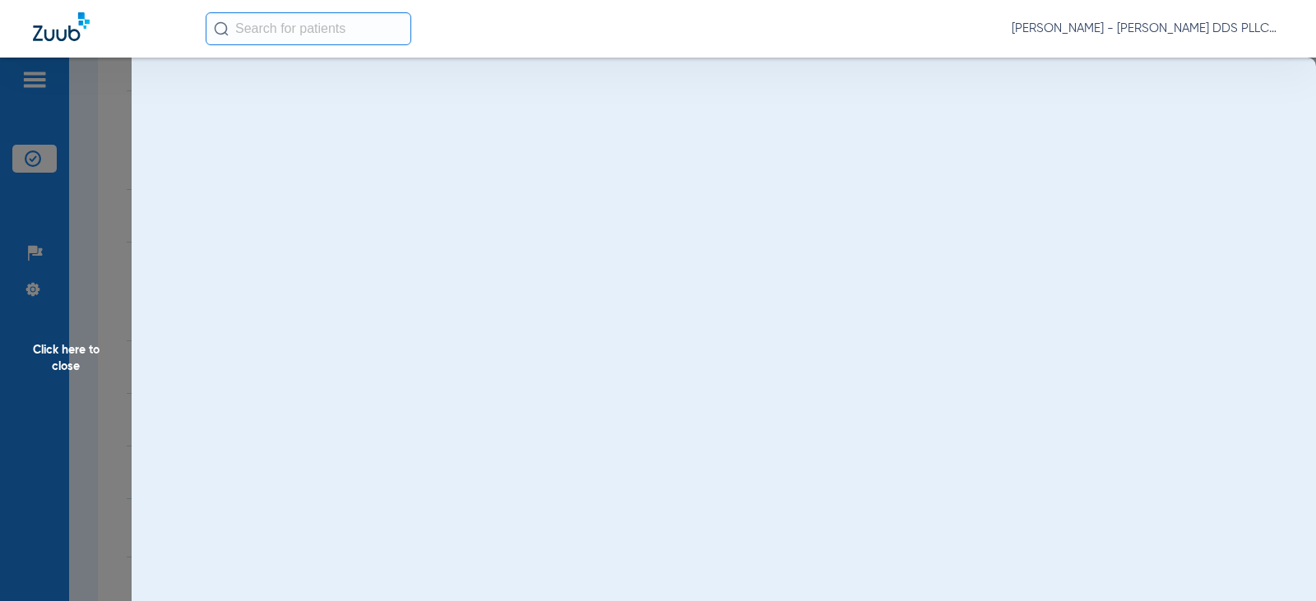
scroll to position [0, 0]
